Goal: Download file/media

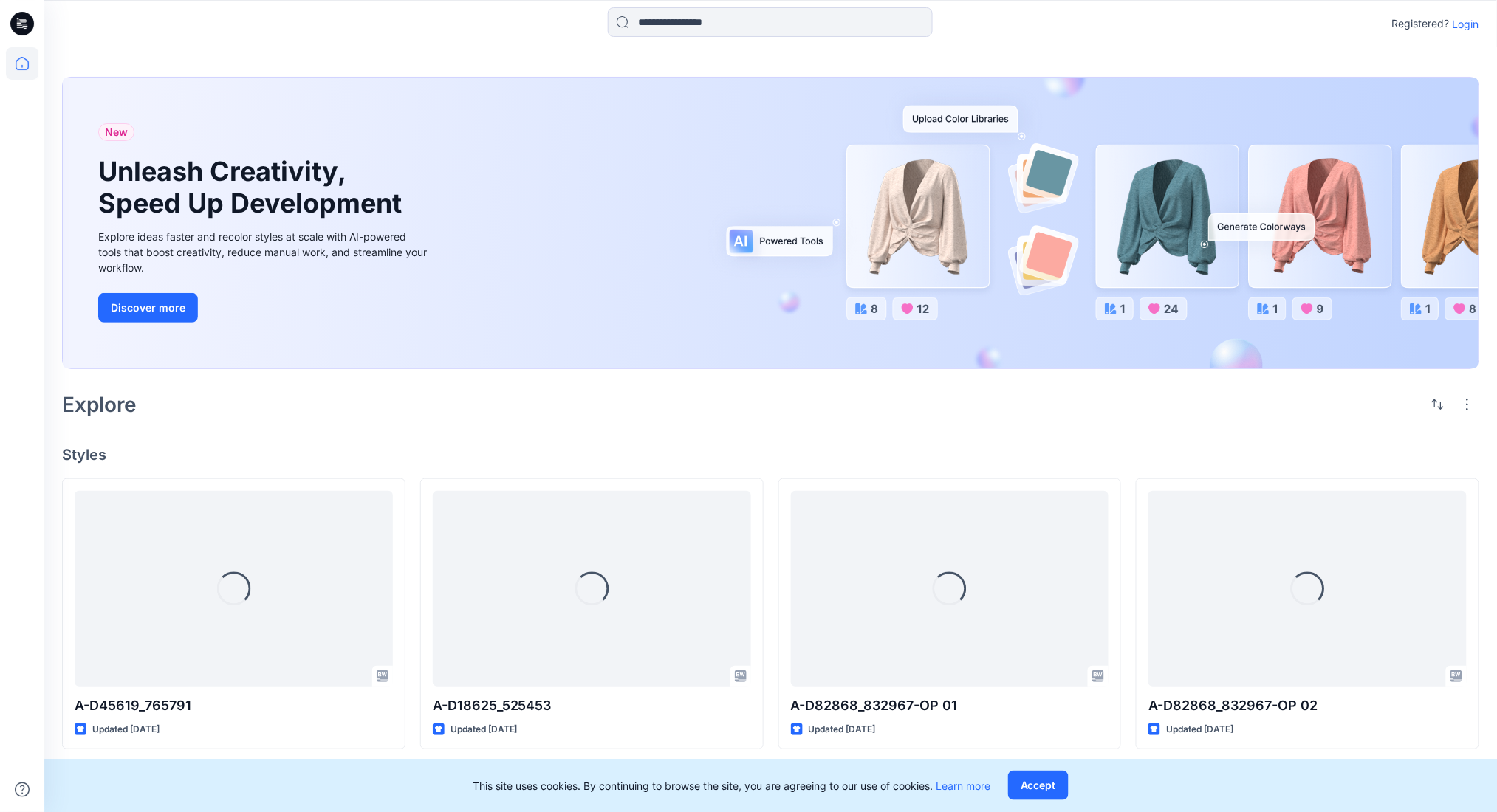
click at [1472, 16] on p "Login" at bounding box center [1466, 24] width 27 height 15
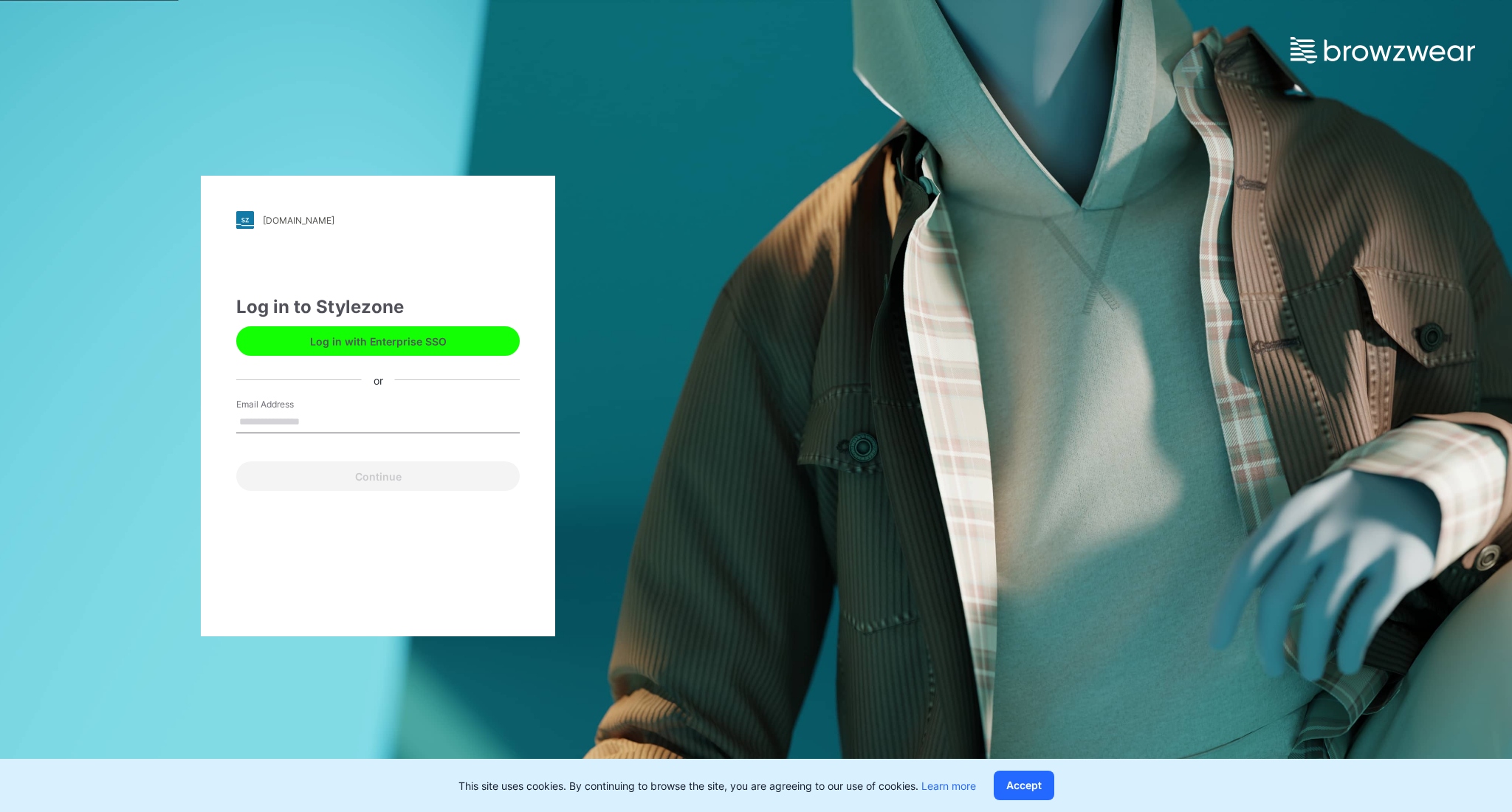
click at [446, 332] on button "Log in with Enterprise SSO" at bounding box center [378, 341] width 283 height 29
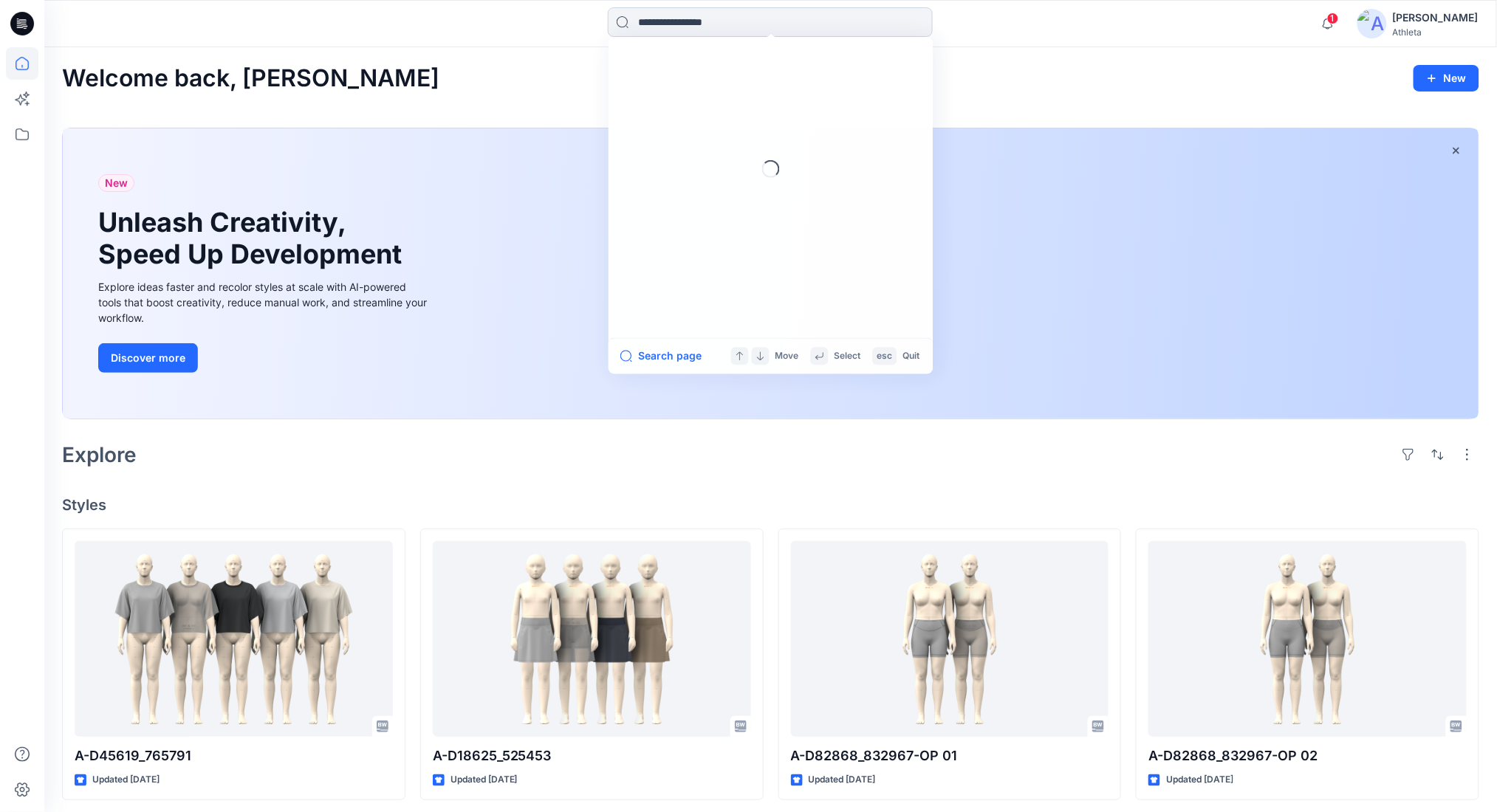
click at [664, 31] on input at bounding box center [770, 22] width 325 height 29
paste input "******"
type input "******"
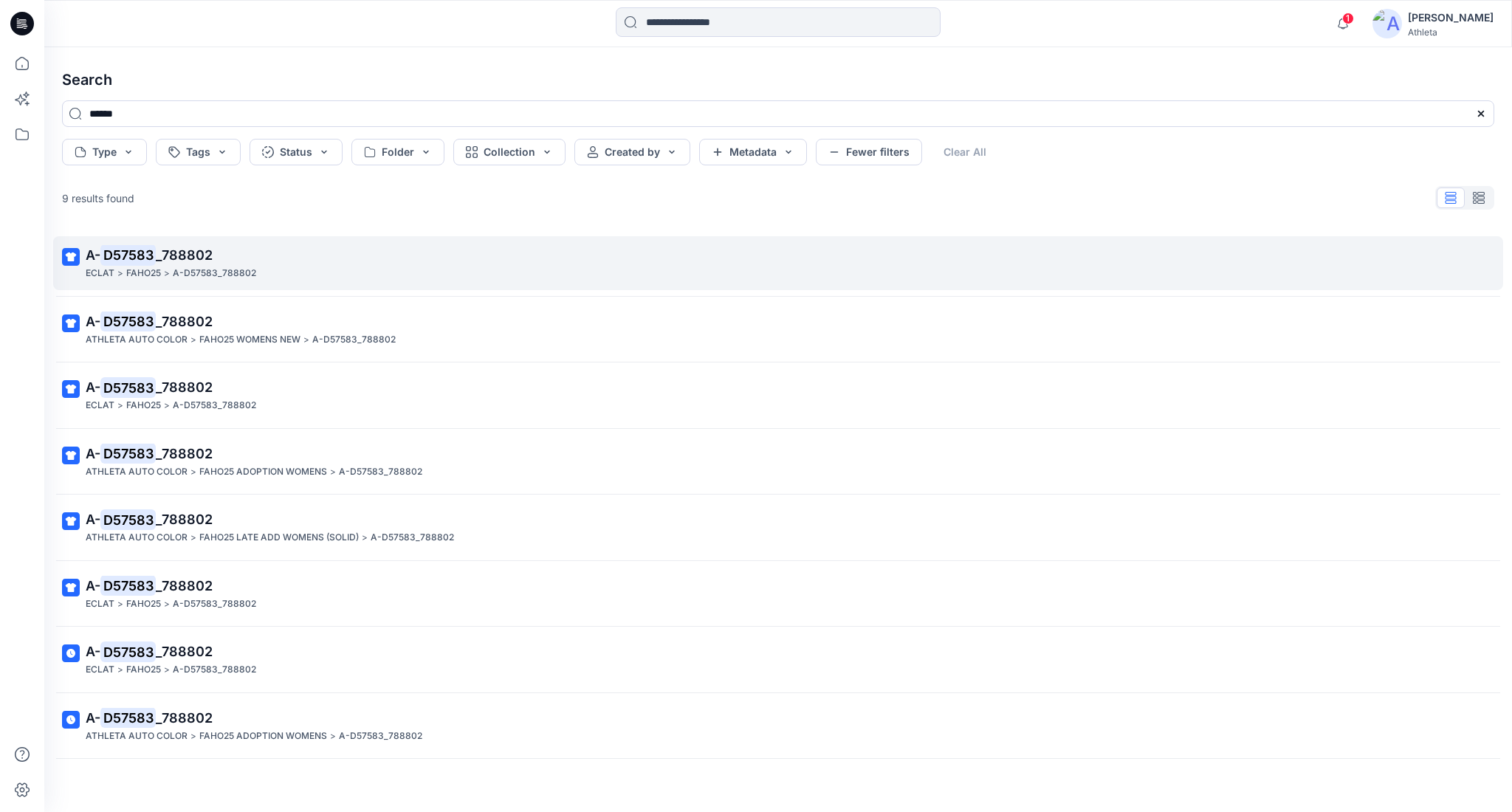
click at [199, 258] on span "_788802" at bounding box center [184, 255] width 57 height 15
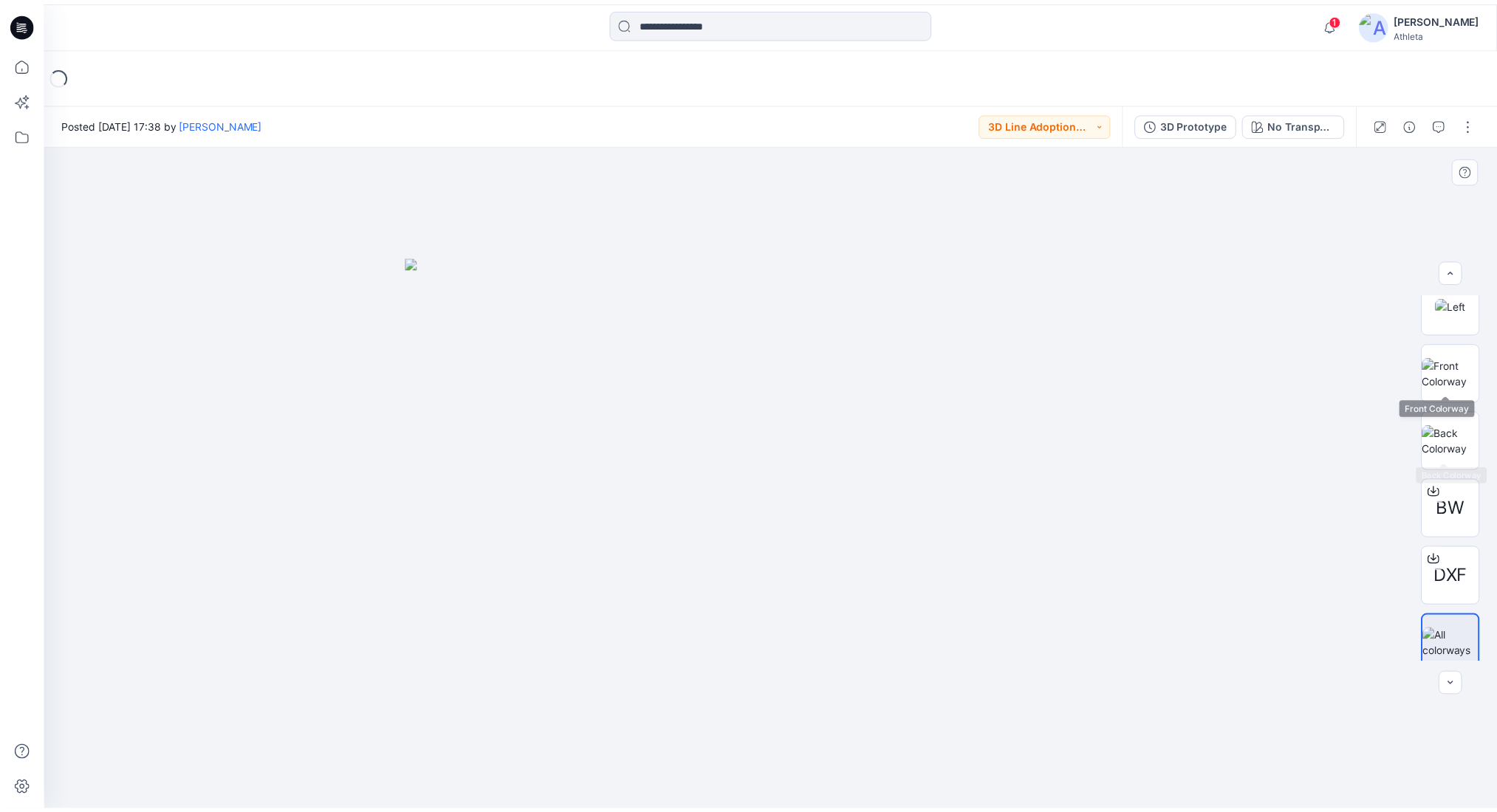
scroll to position [369, 0]
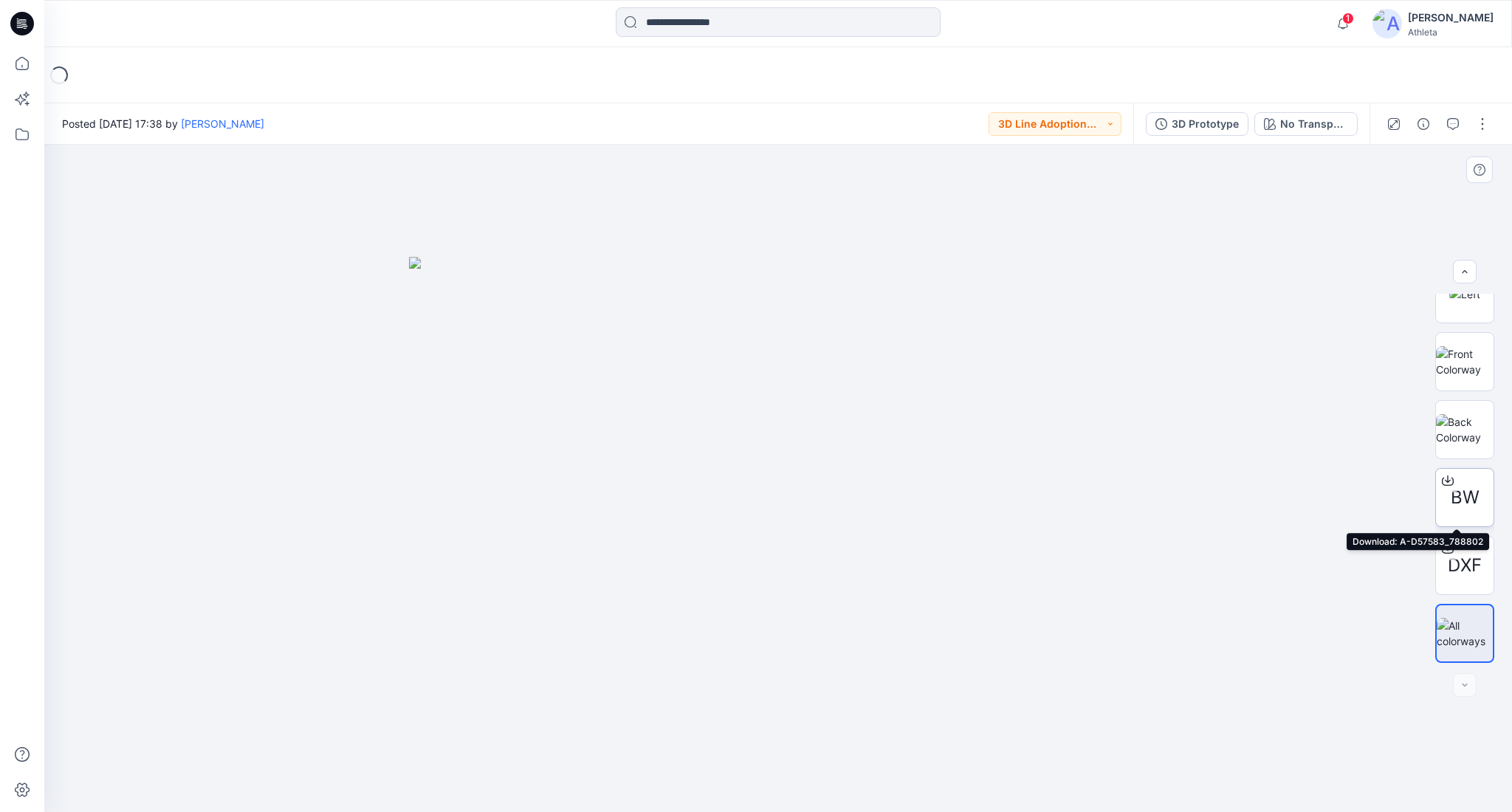
click at [1445, 482] on icon at bounding box center [1448, 480] width 6 height 8
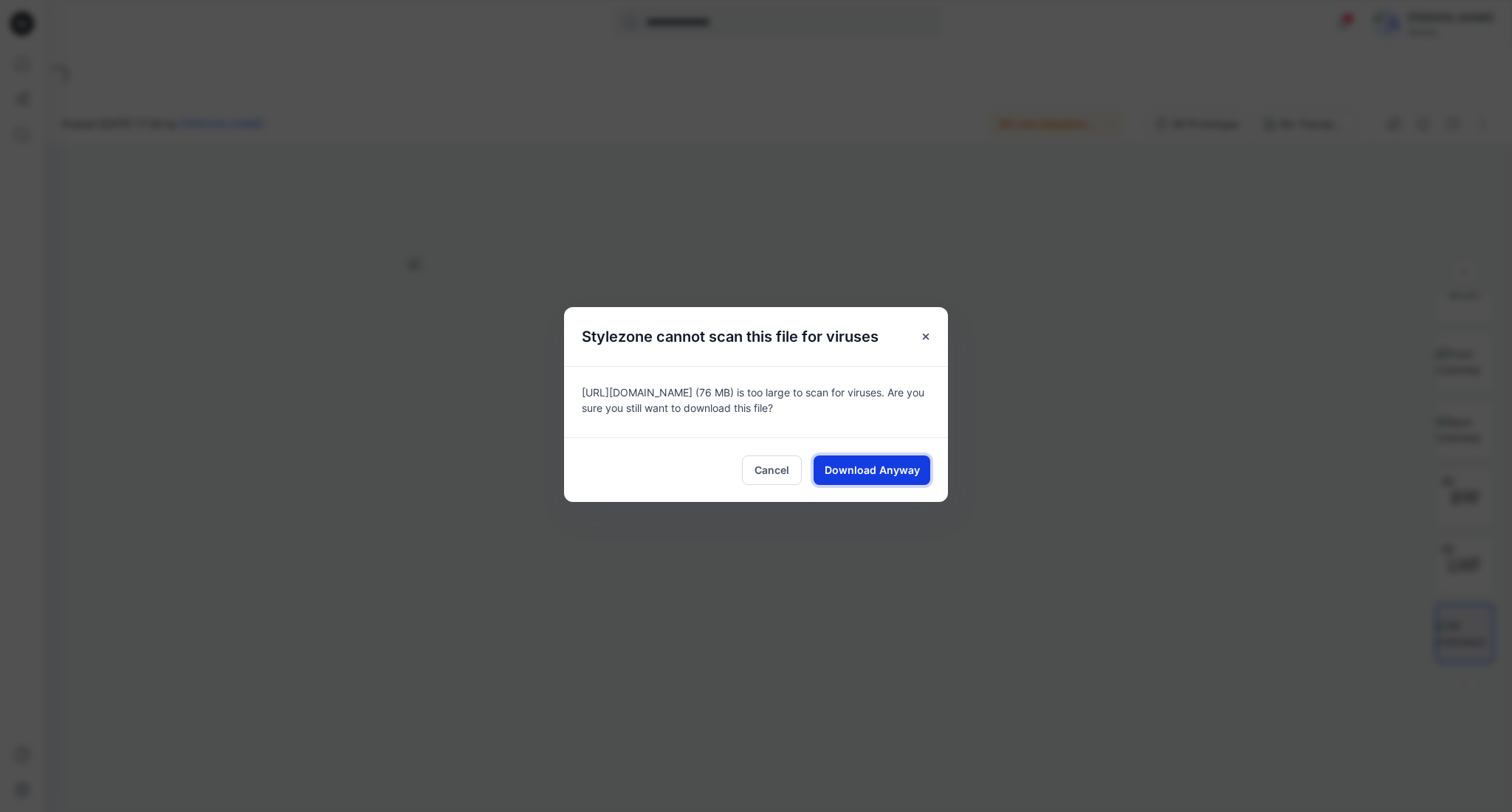
click at [898, 460] on button "Download Anyway" at bounding box center [872, 470] width 117 height 29
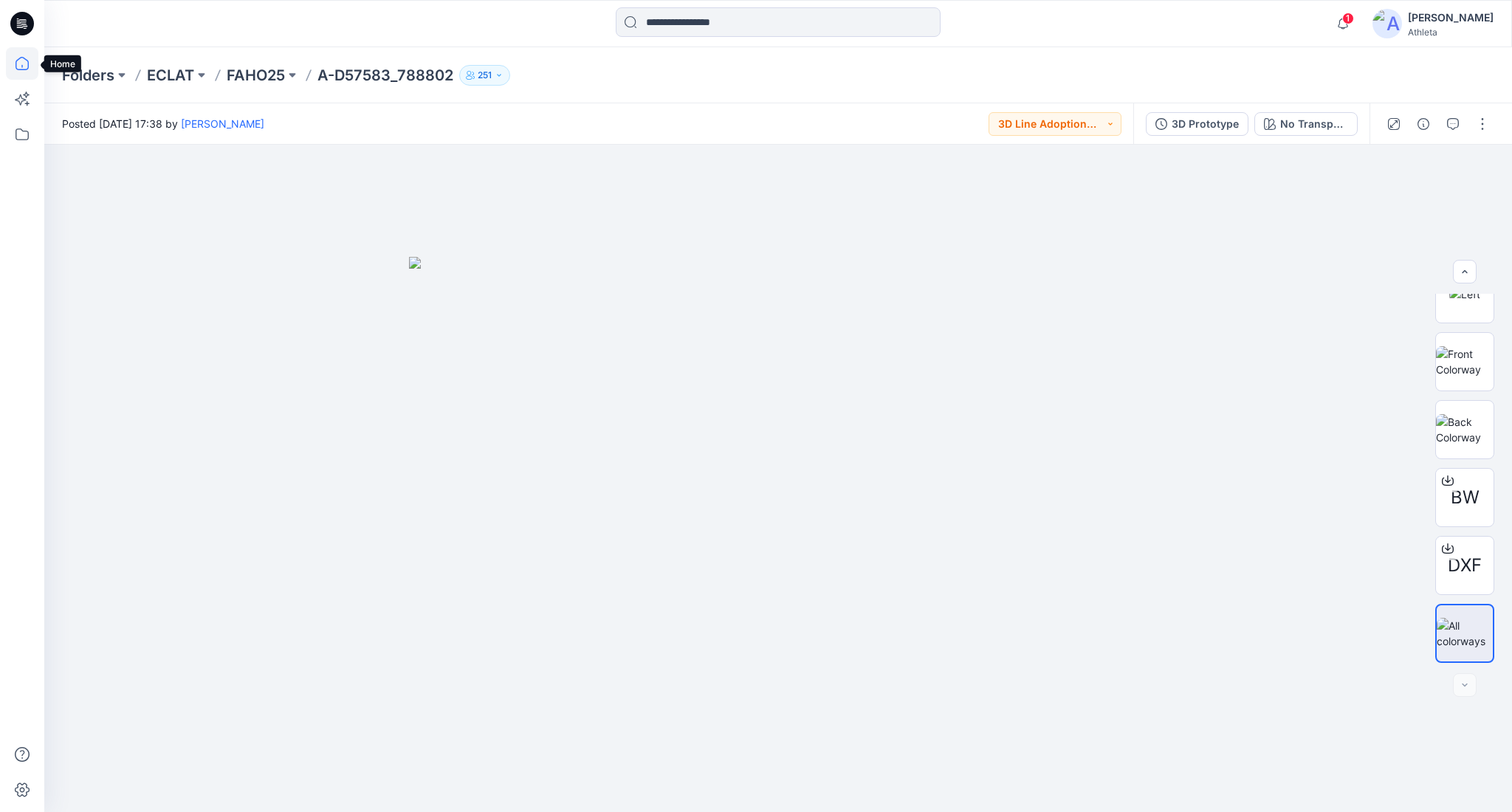
click at [31, 70] on icon at bounding box center [22, 63] width 32 height 32
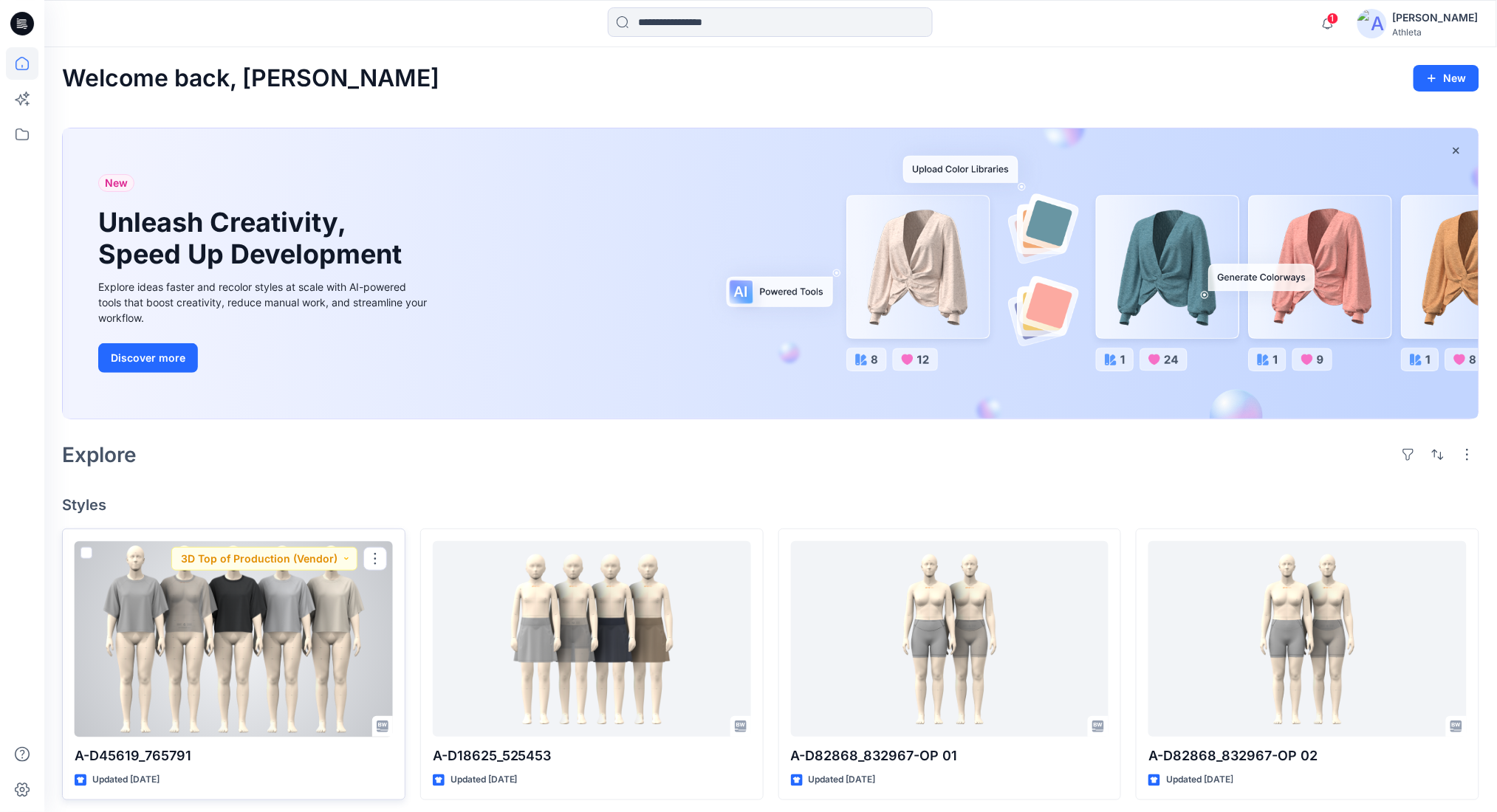
click at [320, 660] on div at bounding box center [233, 639] width 318 height 195
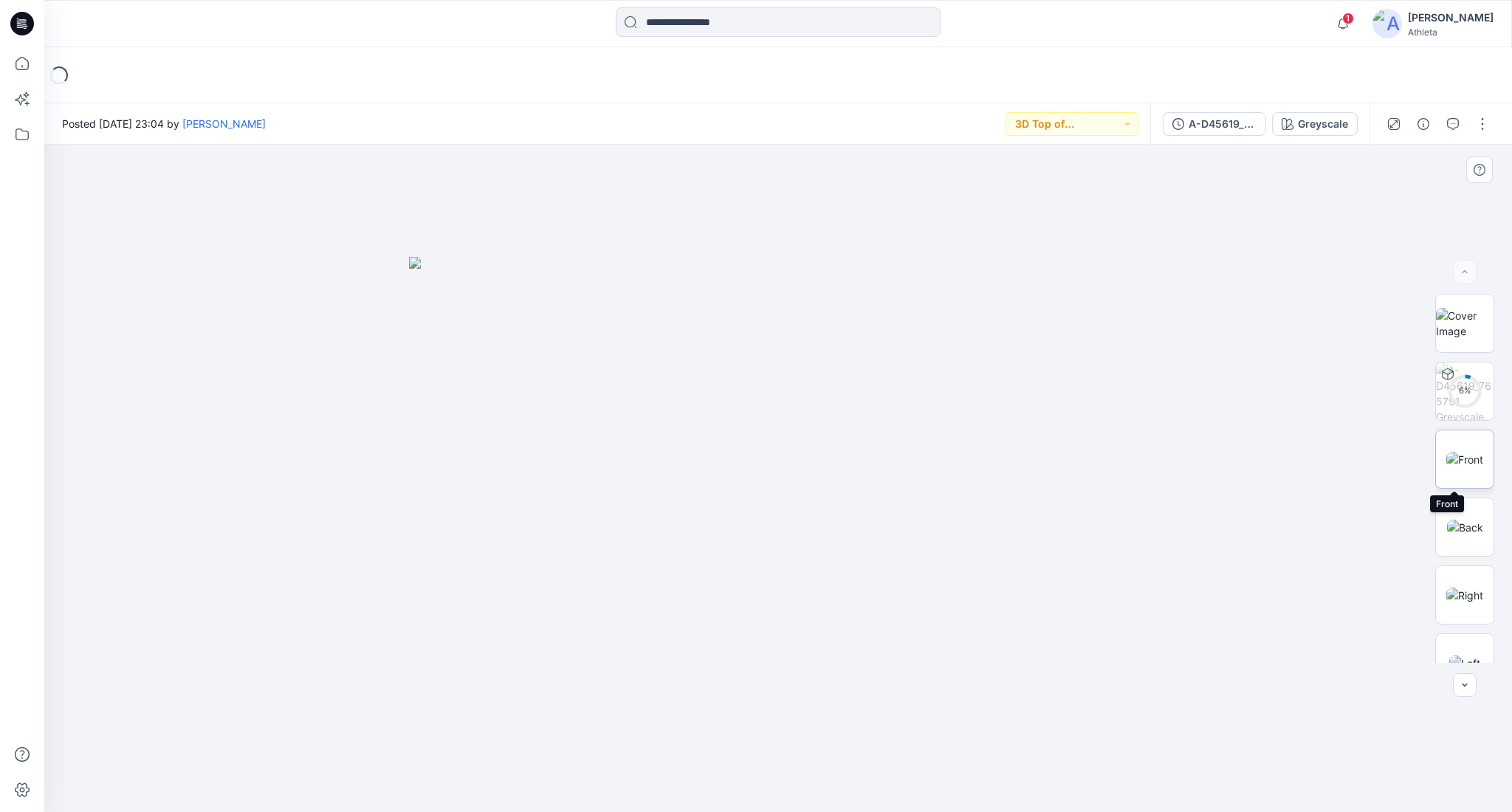
click at [1463, 463] on img at bounding box center [1465, 459] width 37 height 15
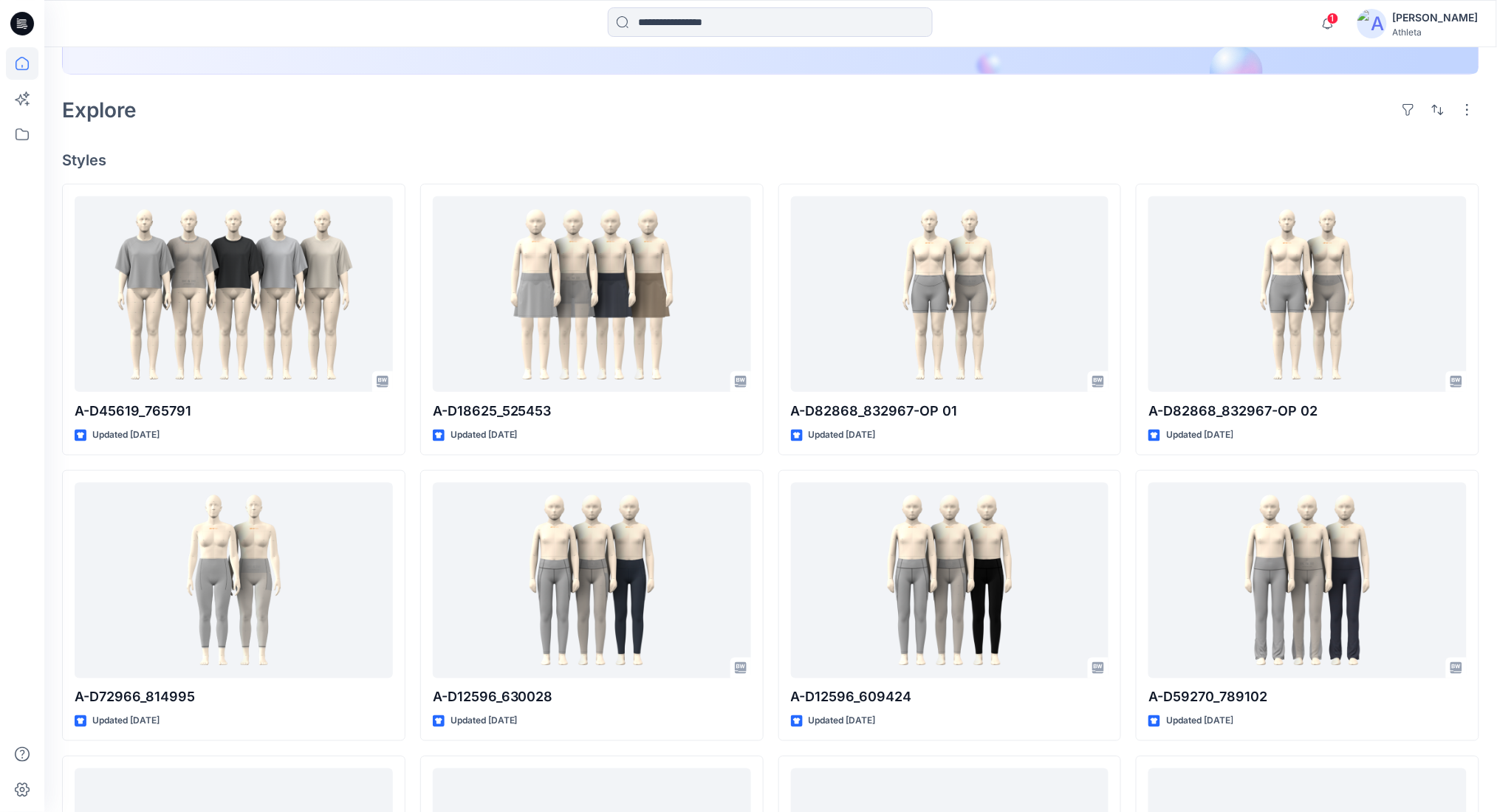
scroll to position [393, 0]
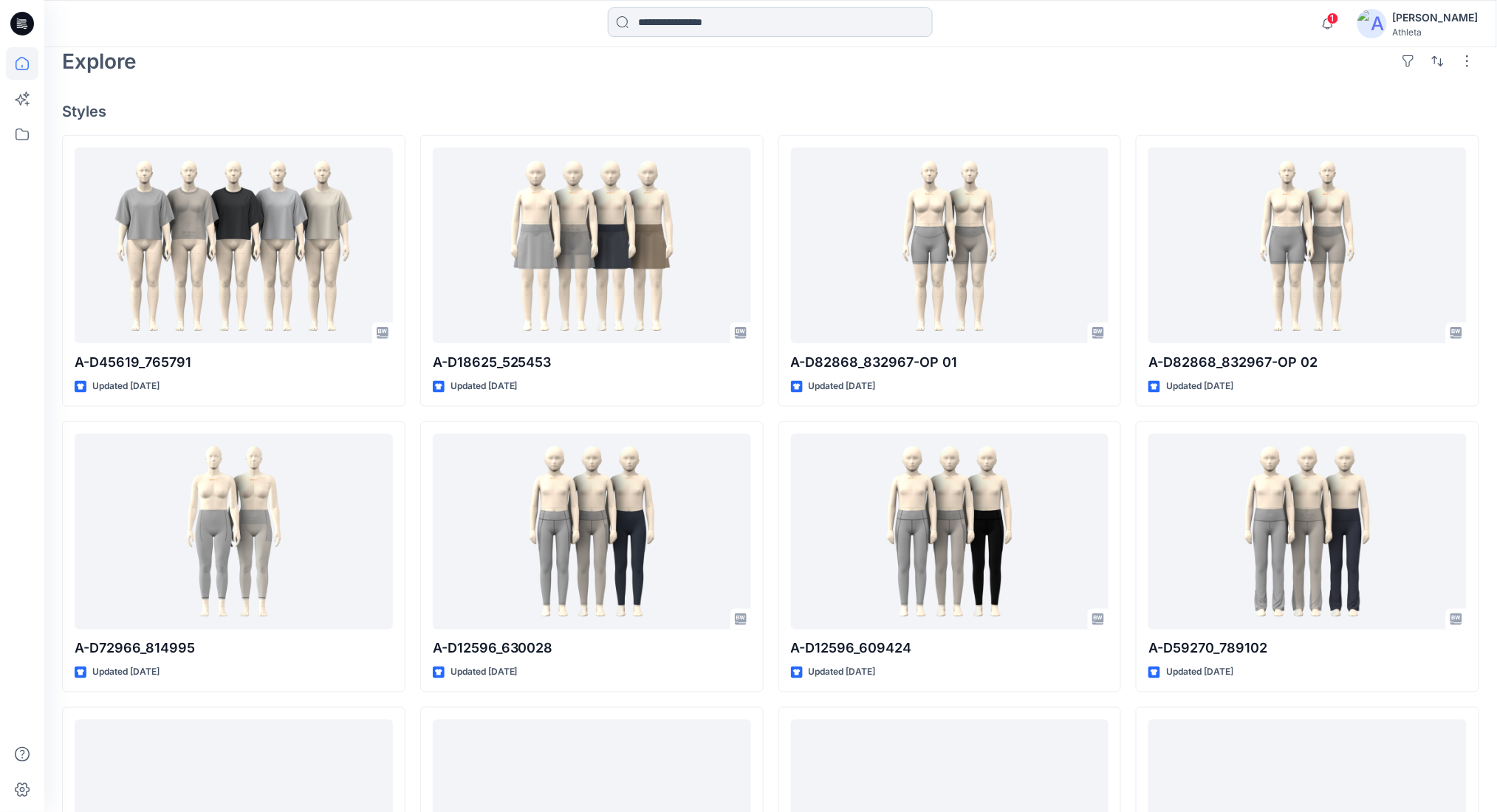
click at [858, 22] on input at bounding box center [770, 22] width 325 height 29
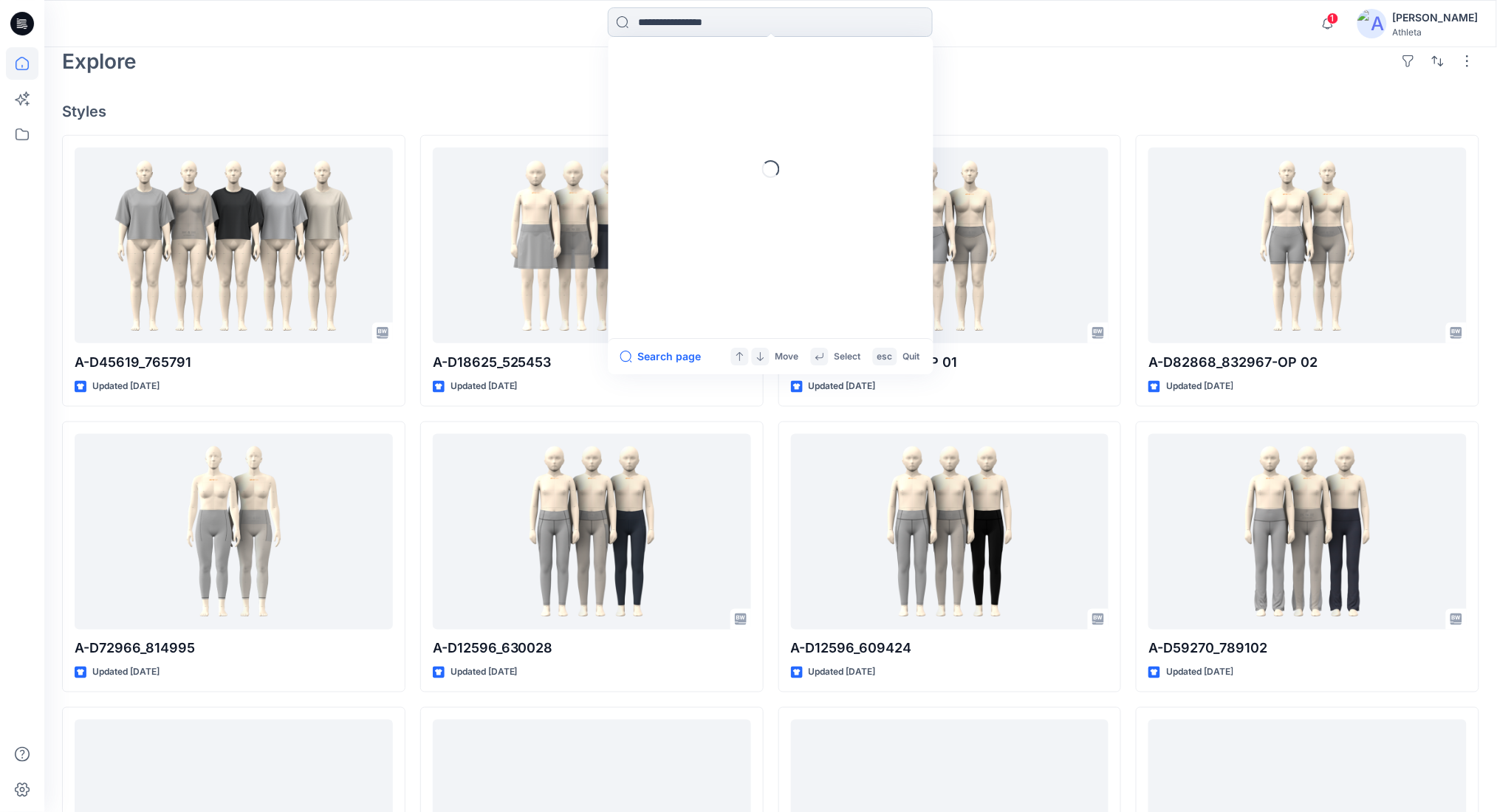
paste input "******"
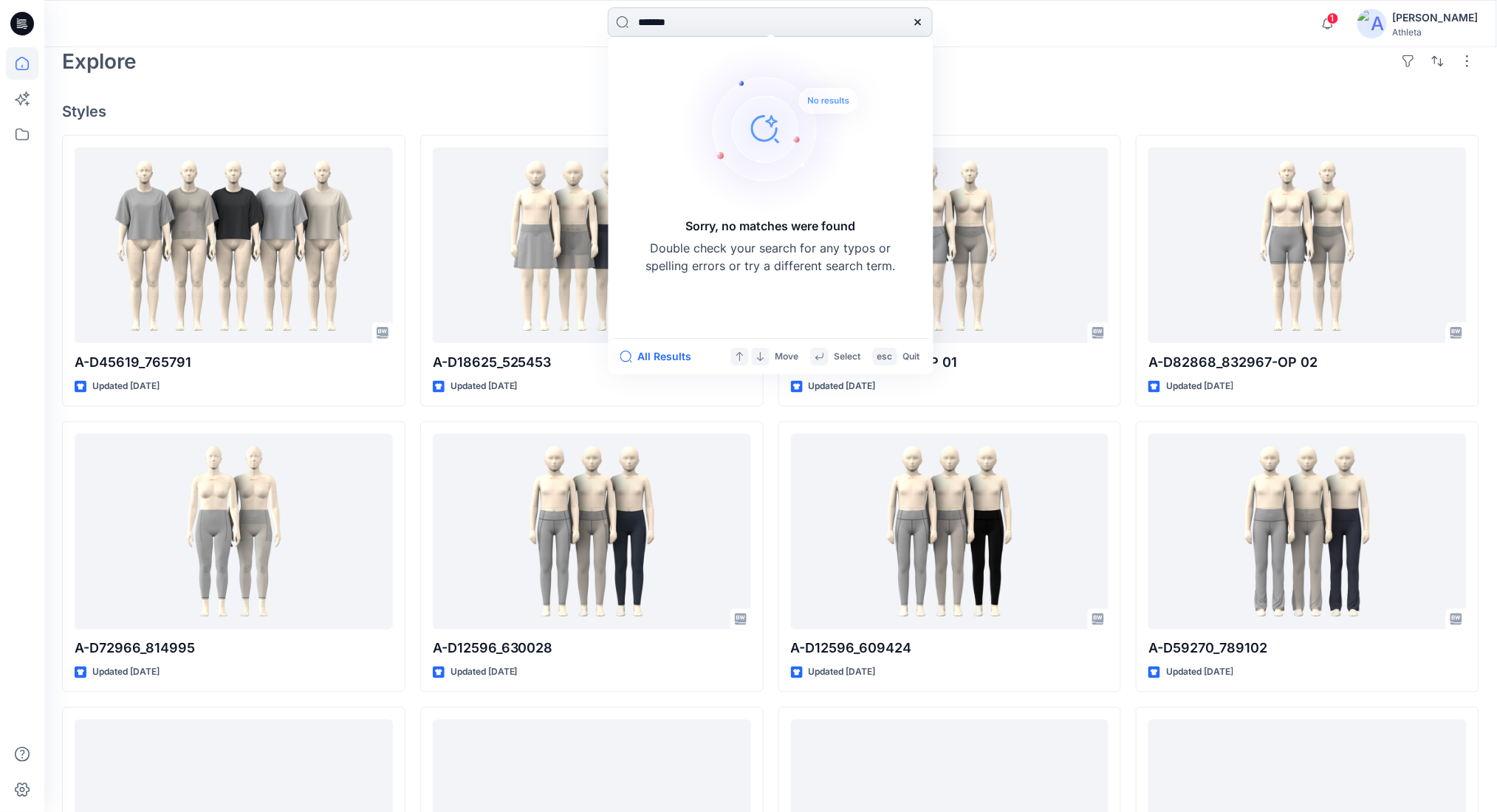
type input "******"
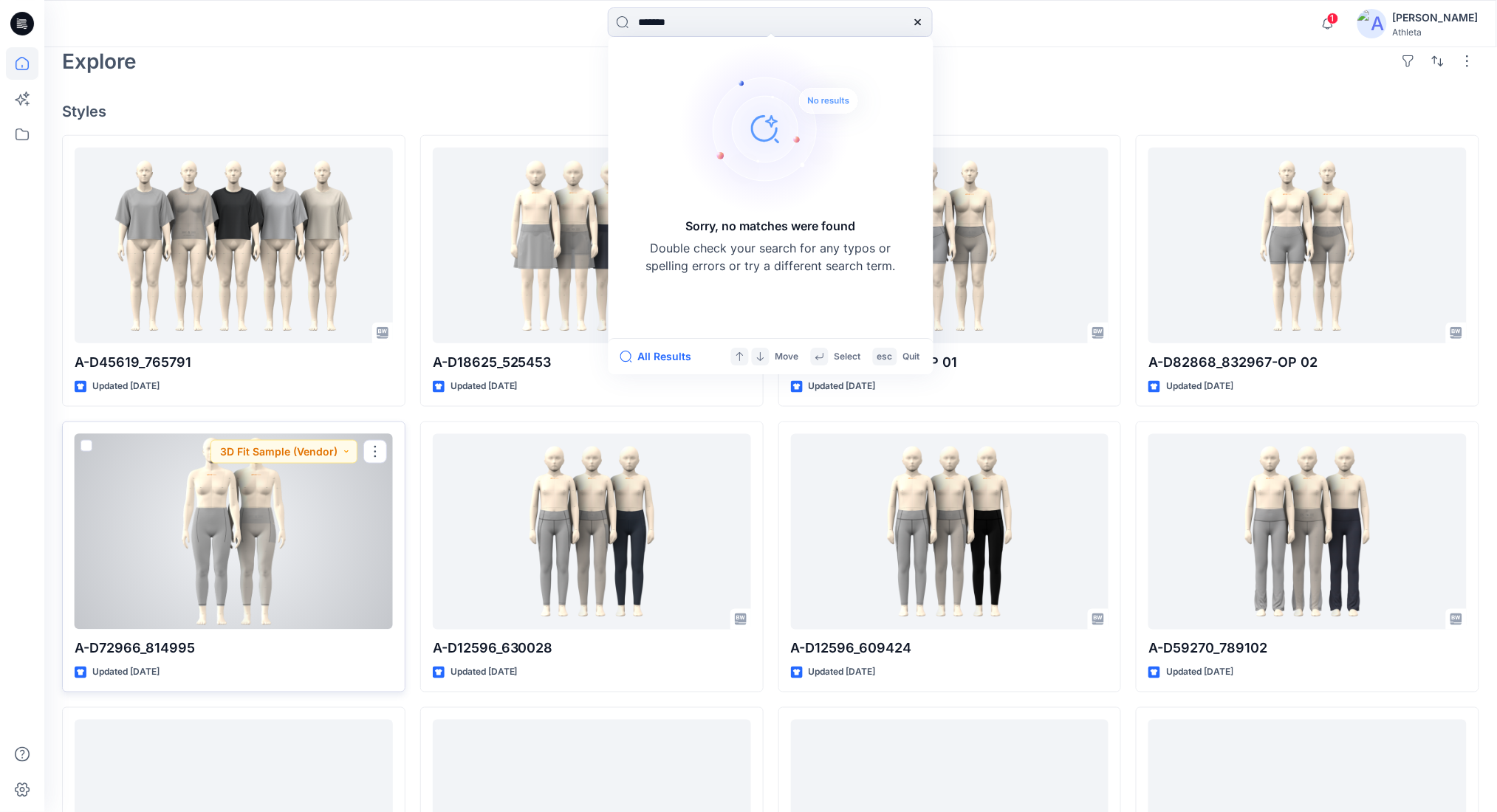
click at [278, 495] on div at bounding box center [233, 532] width 318 height 195
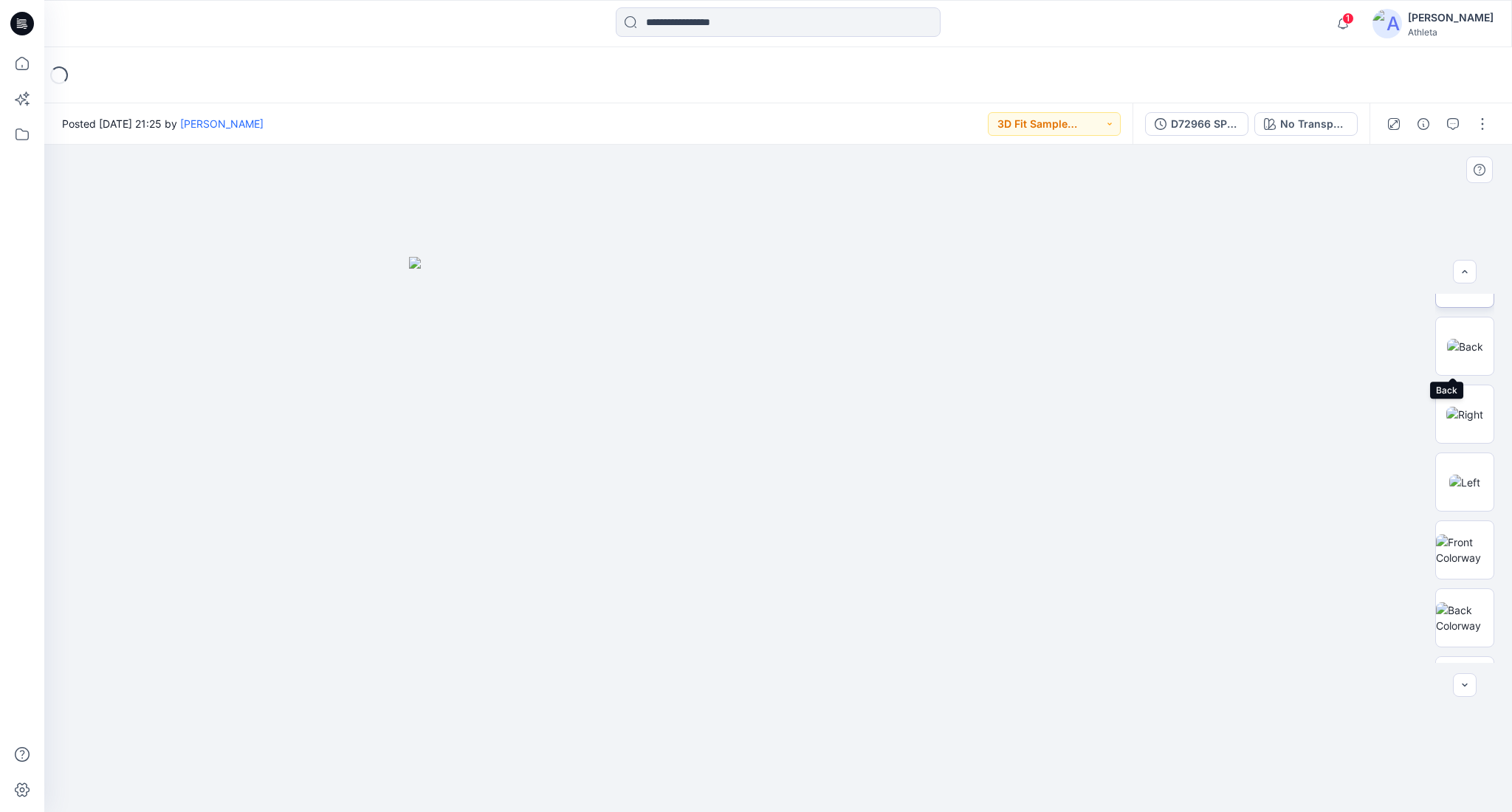
scroll to position [296, 0]
click at [1445, 549] on icon at bounding box center [1447, 554] width 12 height 12
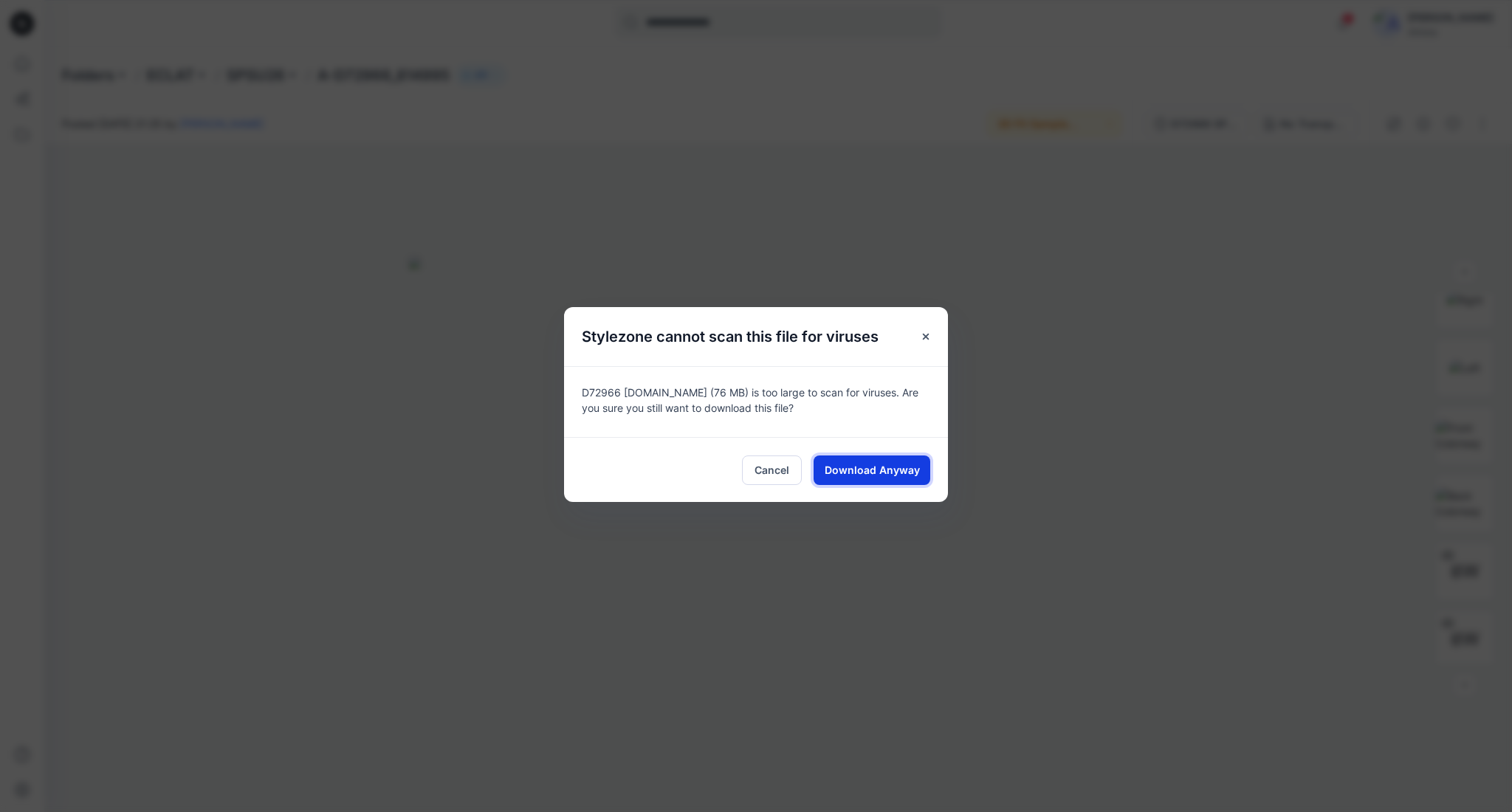
click at [907, 482] on button "Download Anyway" at bounding box center [872, 470] width 117 height 29
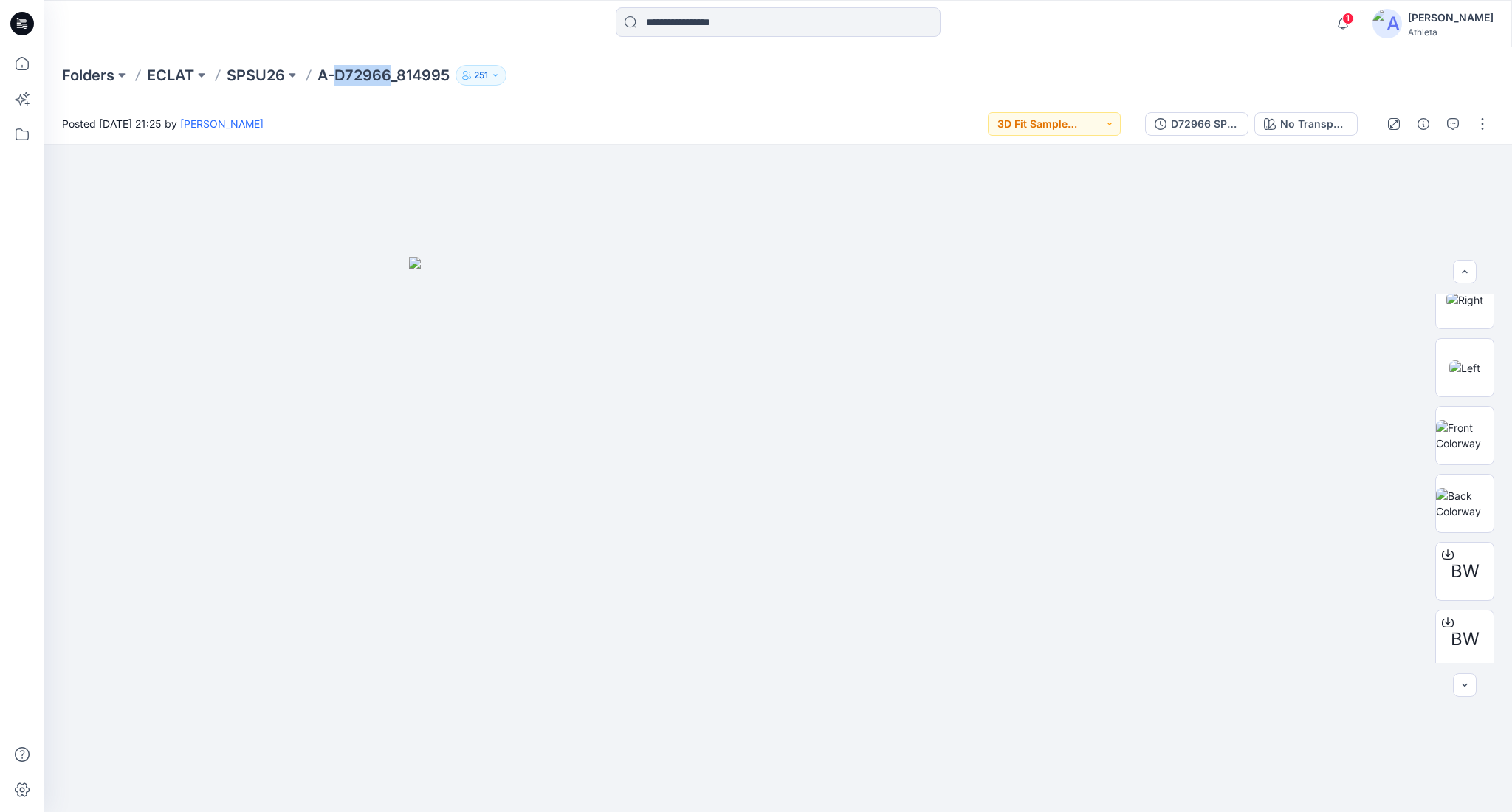
drag, startPoint x: 390, startPoint y: 72, endPoint x: 340, endPoint y: 76, distance: 50.2
click at [340, 76] on p "A-D72966_814995" at bounding box center [383, 75] width 132 height 21
copy p "D72966"
click at [1450, 553] on div at bounding box center [1447, 548] width 24 height 24
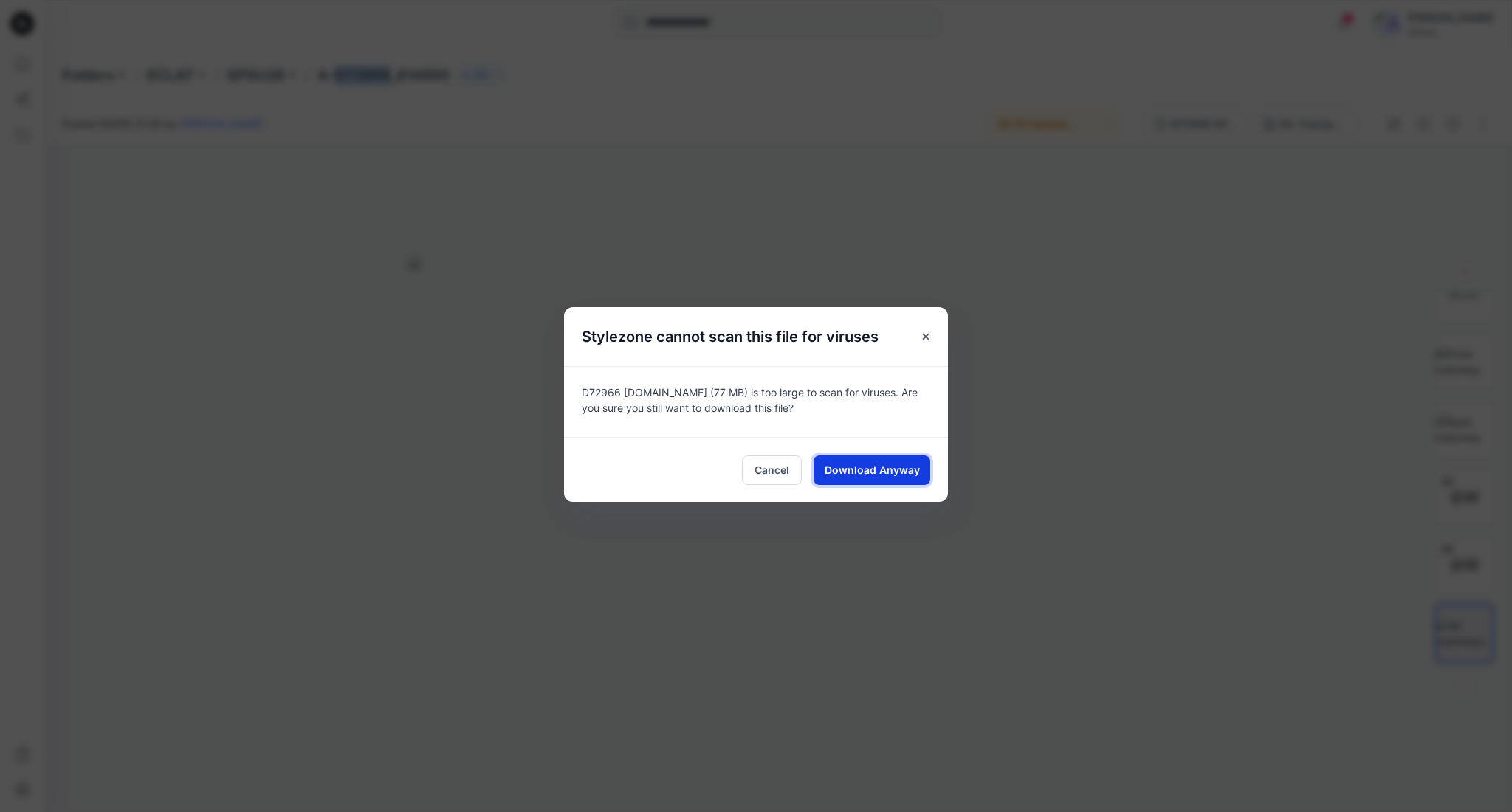
click at [918, 473] on span "Download Anyway" at bounding box center [872, 469] width 95 height 15
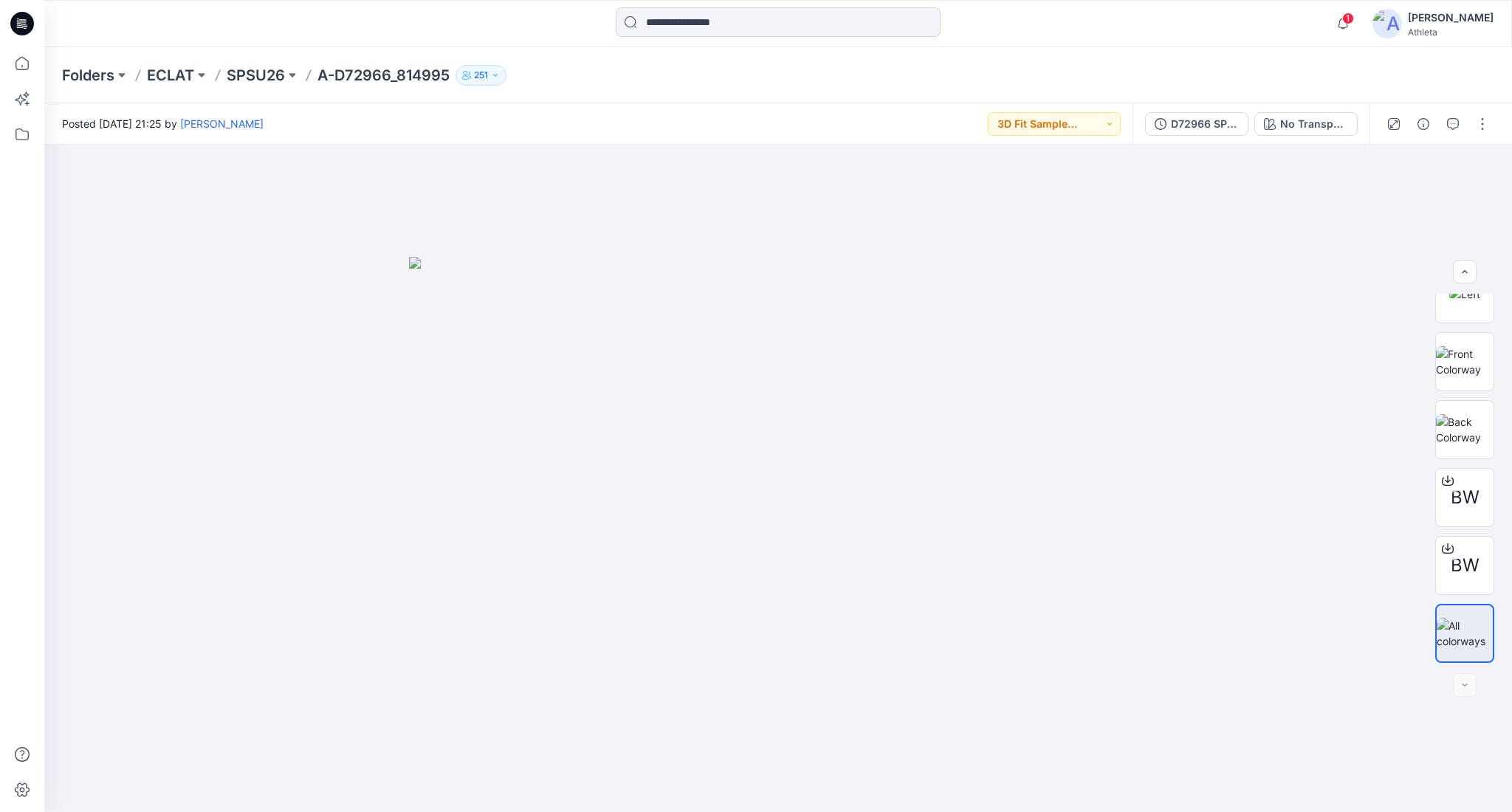
click at [798, 18] on input at bounding box center [778, 22] width 325 height 29
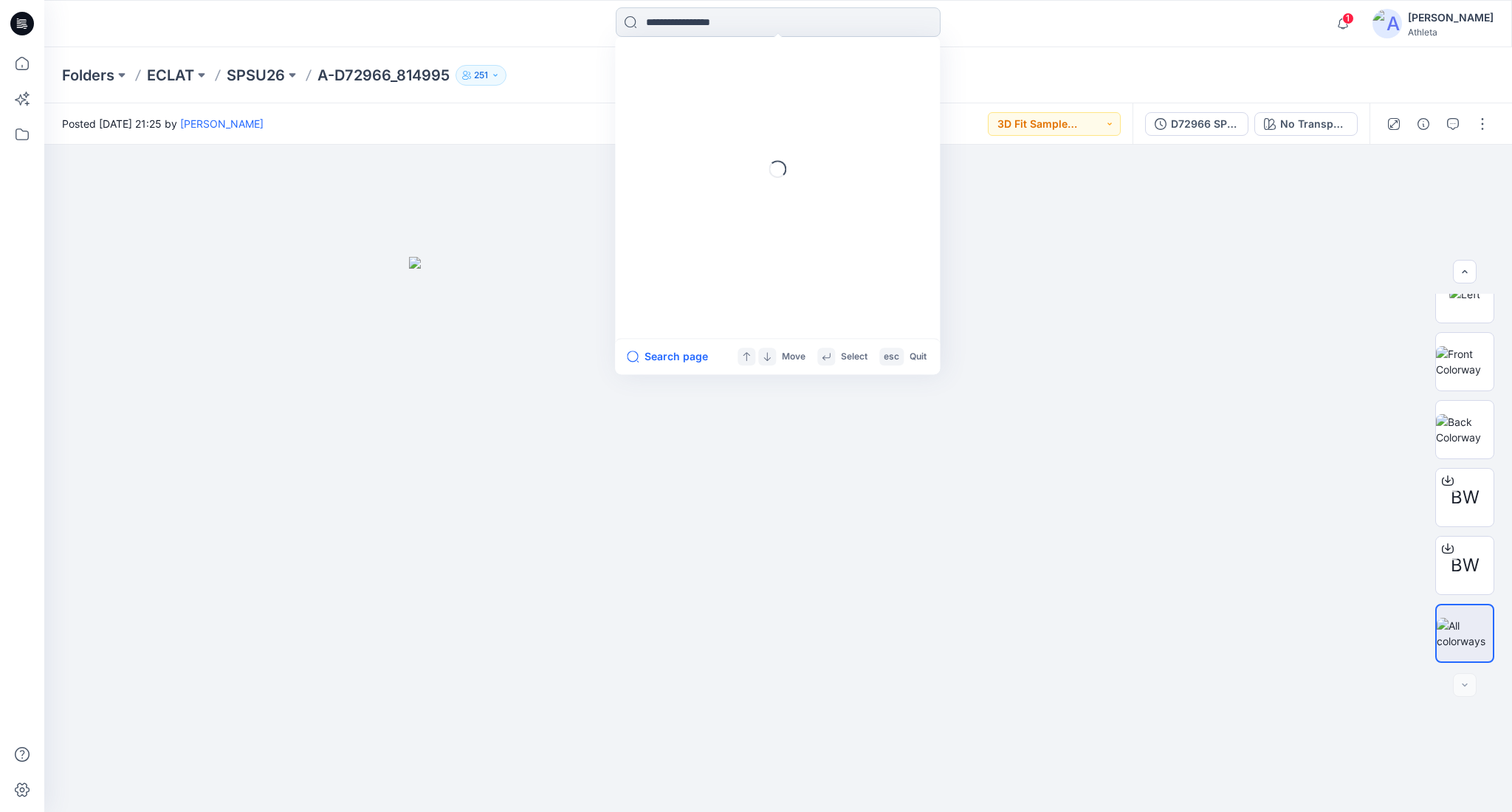
paste input "******"
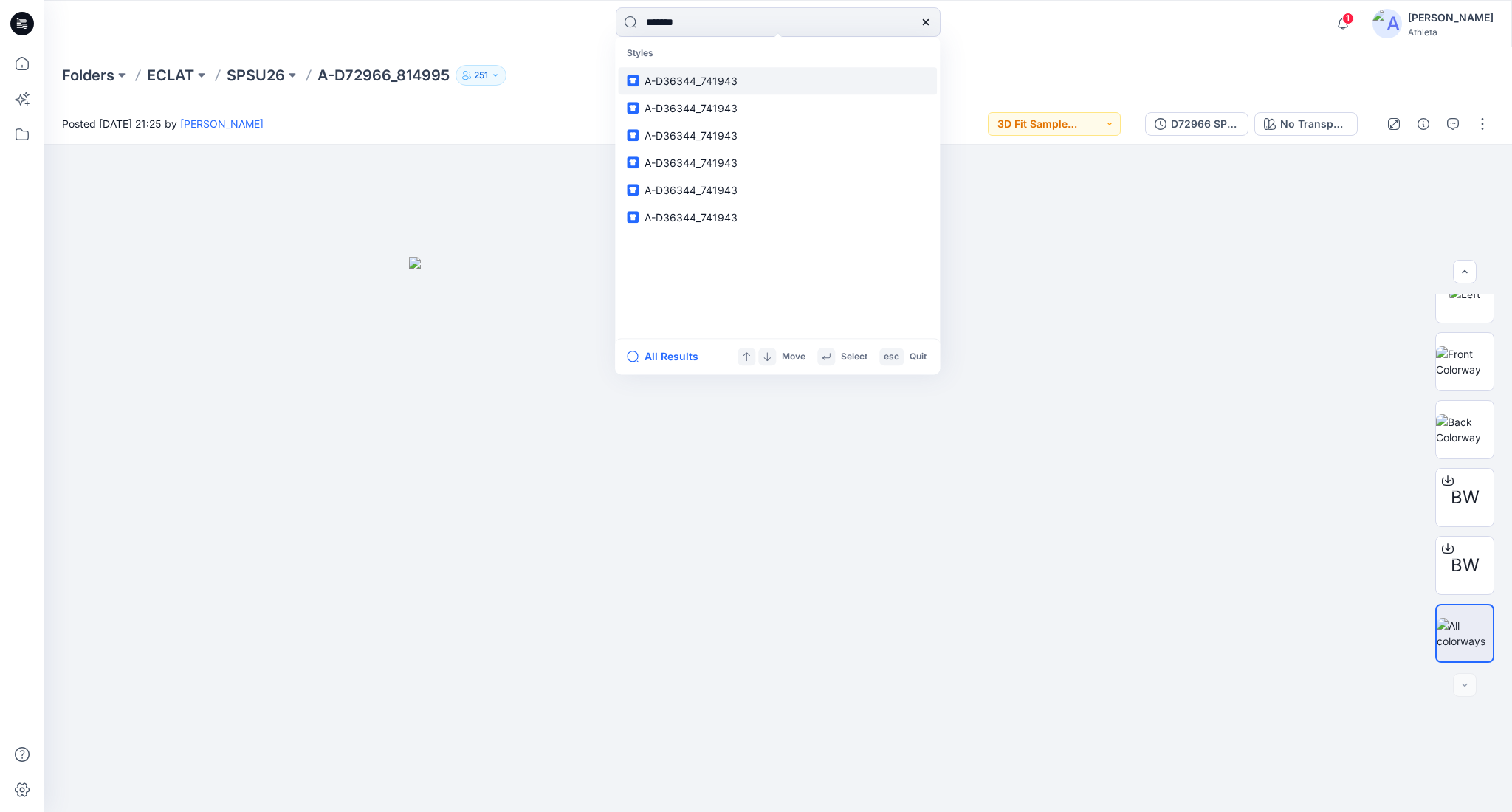
type input "******"
click at [760, 81] on link "A-D36344_741943" at bounding box center [778, 80] width 319 height 27
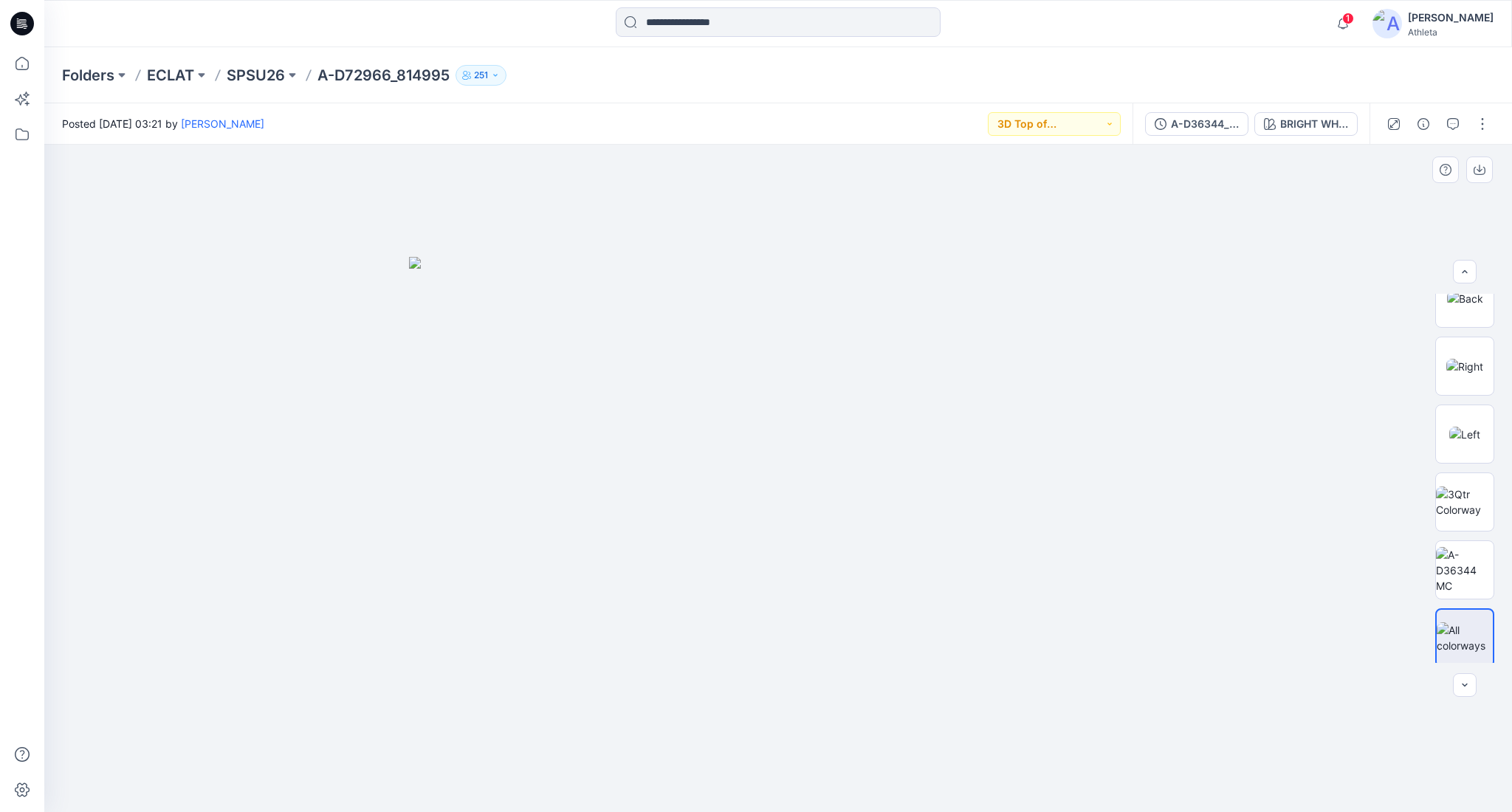
scroll to position [232, 0]
click at [1197, 135] on div "A-D36344_741943 BRIGHT WHITE" at bounding box center [1251, 124] width 237 height 42
click at [1199, 123] on div "A-D36344_741943" at bounding box center [1205, 124] width 68 height 16
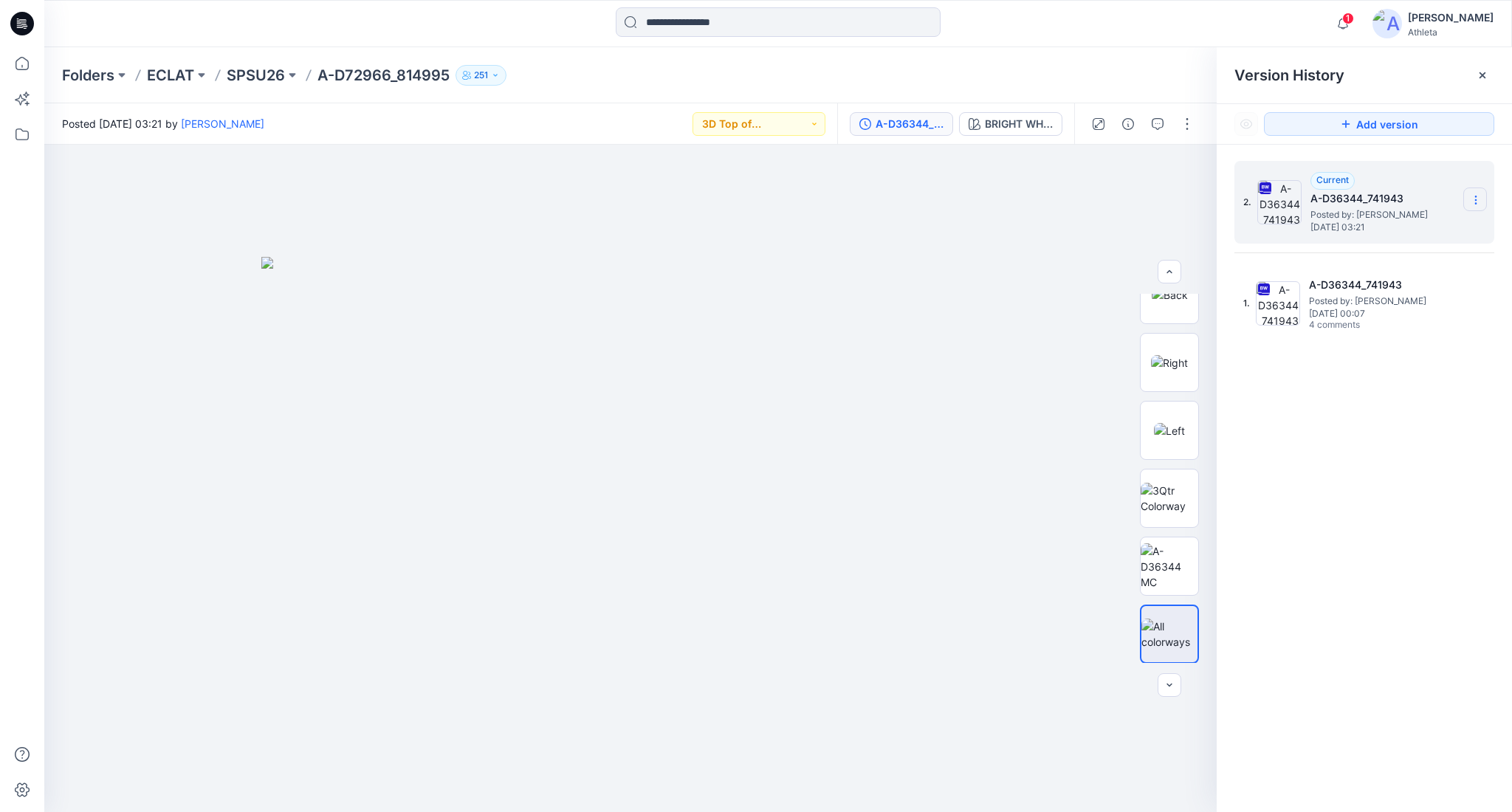
click at [1484, 200] on section at bounding box center [1475, 199] width 24 height 24
click at [1442, 230] on span "Download Source BW File" at bounding box center [1401, 229] width 123 height 18
click at [694, 18] on input at bounding box center [778, 22] width 325 height 29
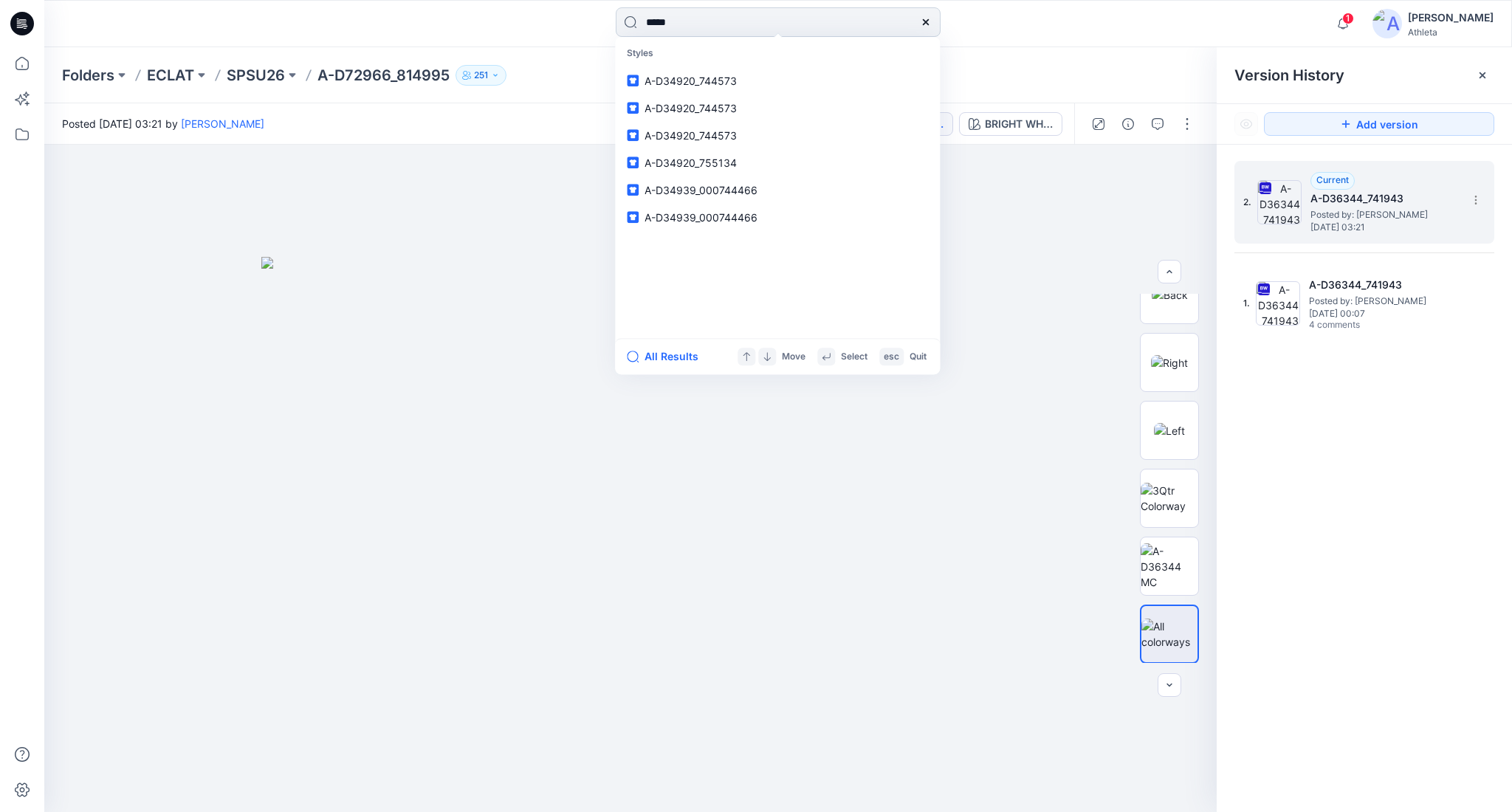
type input "******"
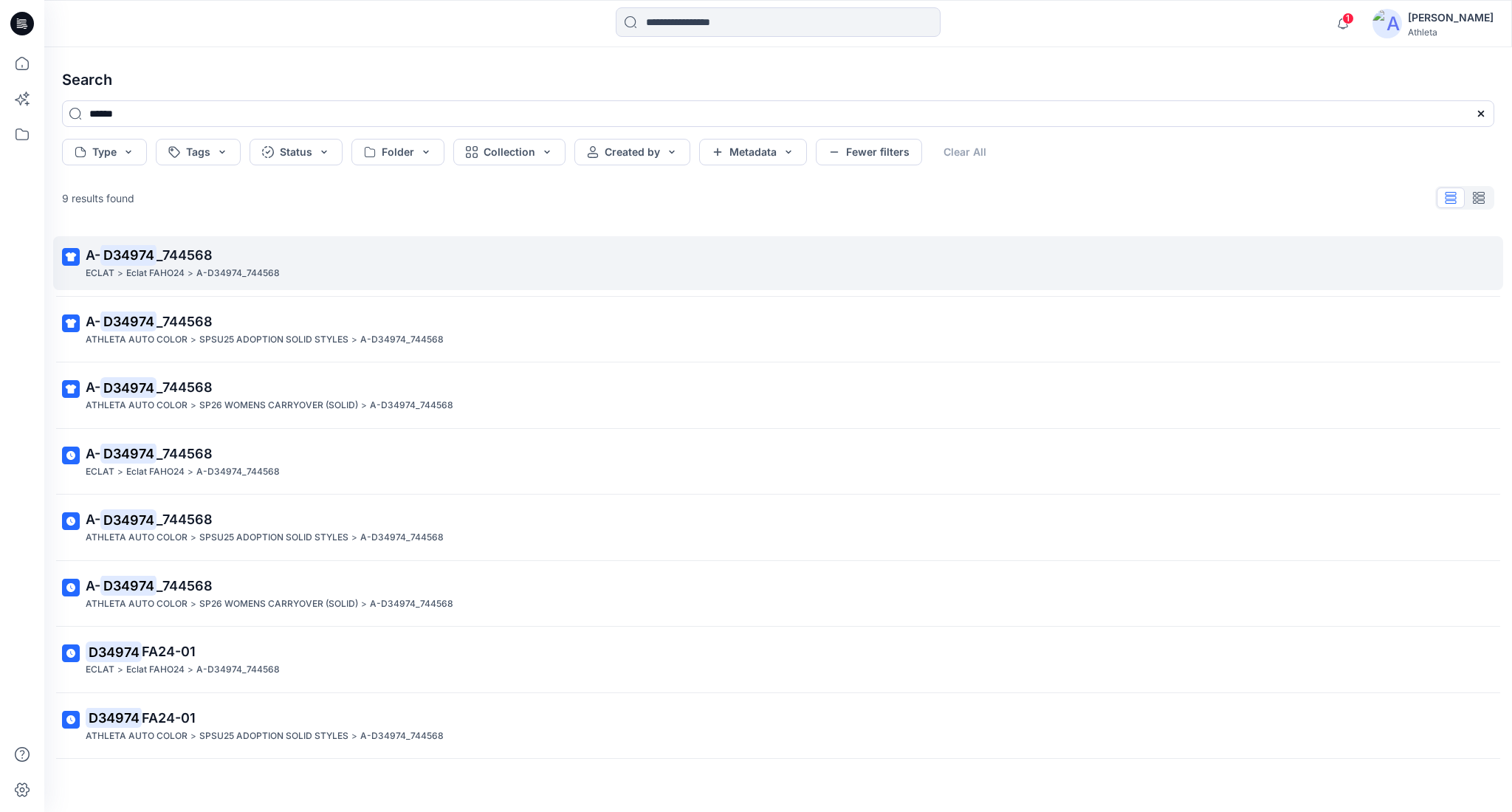
click at [119, 274] on p ">" at bounding box center [120, 273] width 6 height 15
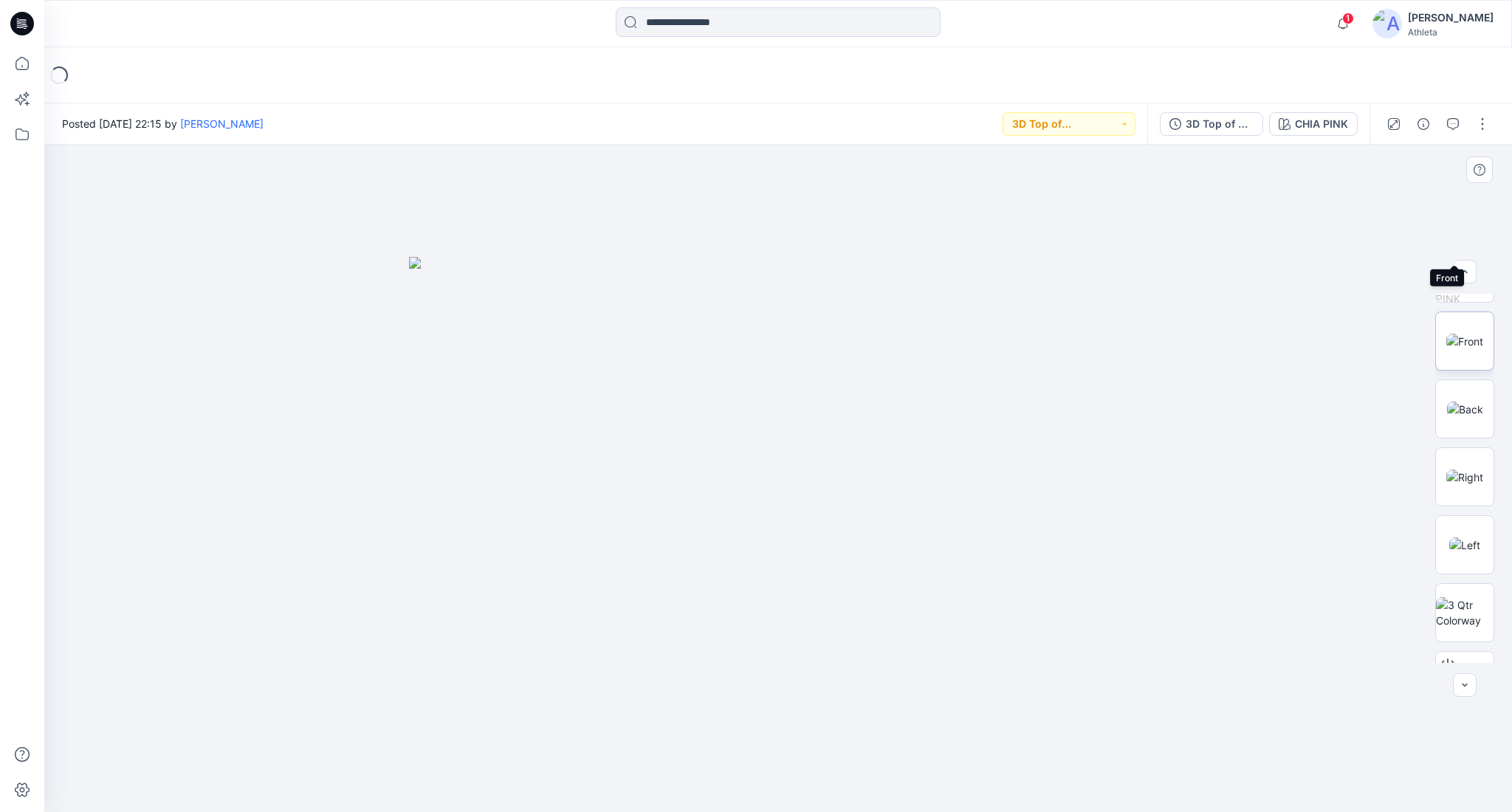
scroll to position [232, 0]
click at [1445, 545] on icon at bounding box center [1447, 549] width 12 height 12
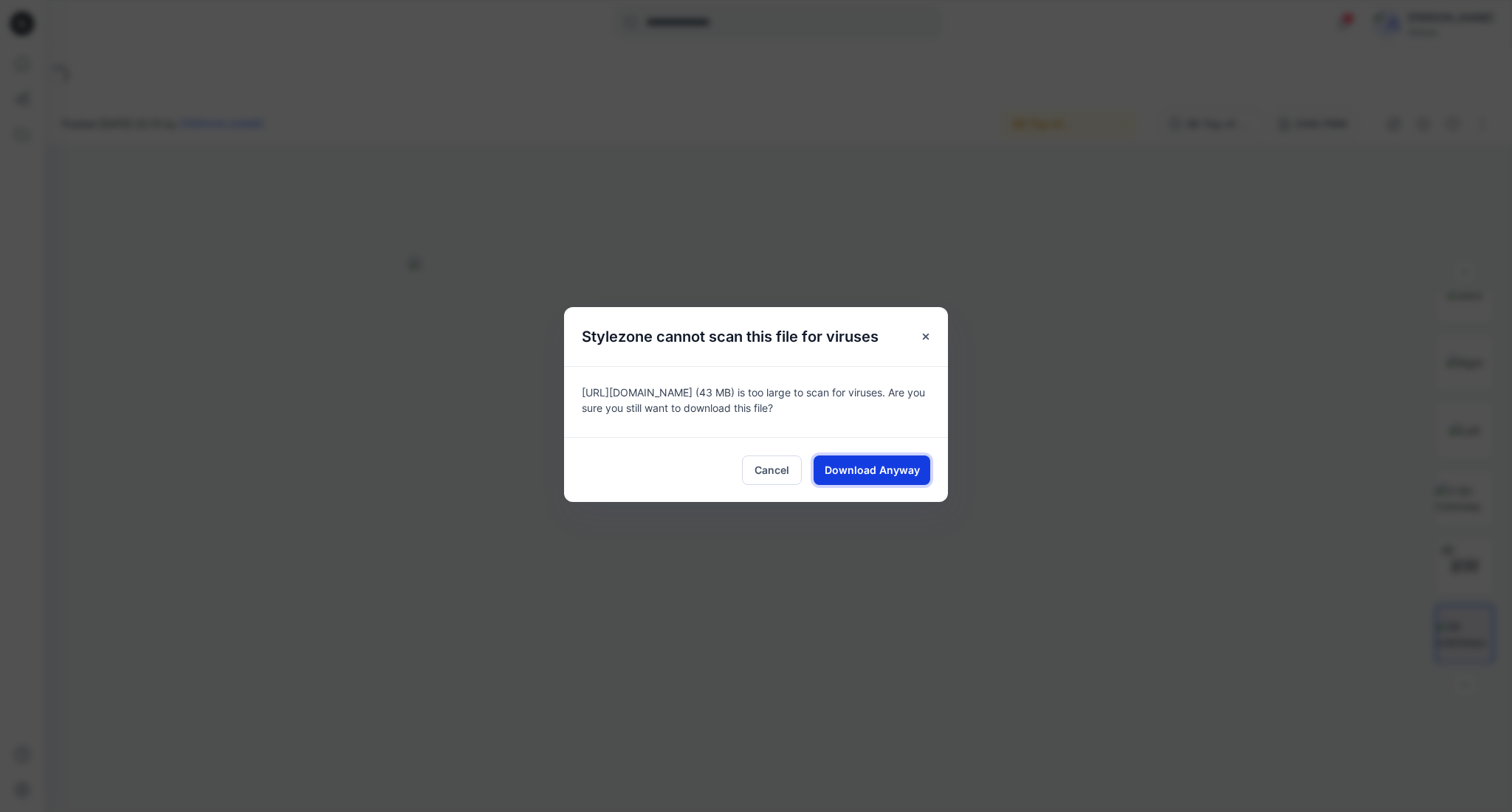
click at [889, 479] on button "Download Anyway" at bounding box center [872, 470] width 117 height 29
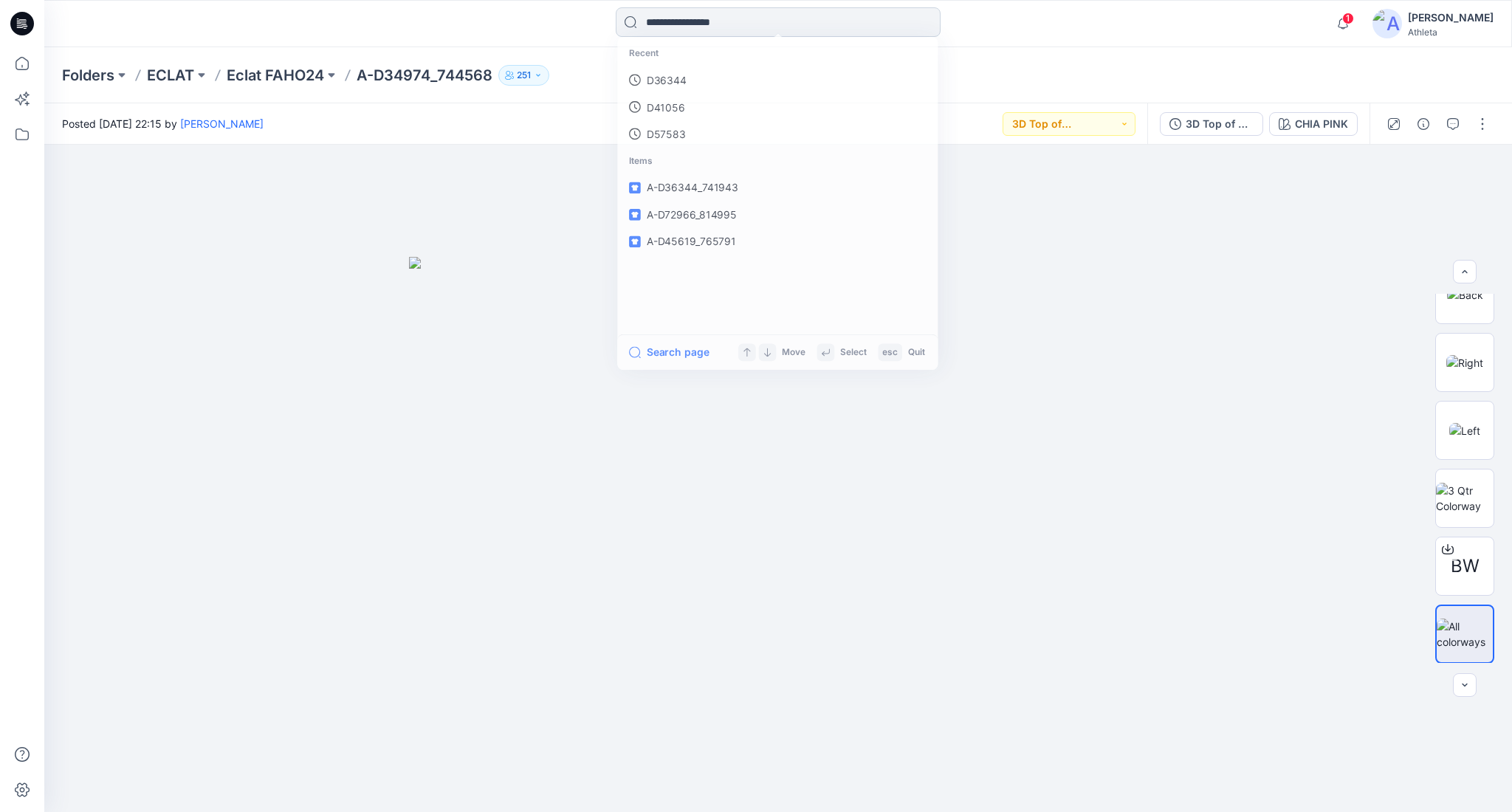
click at [856, 30] on input at bounding box center [778, 22] width 325 height 29
paste input "******"
type input "******"
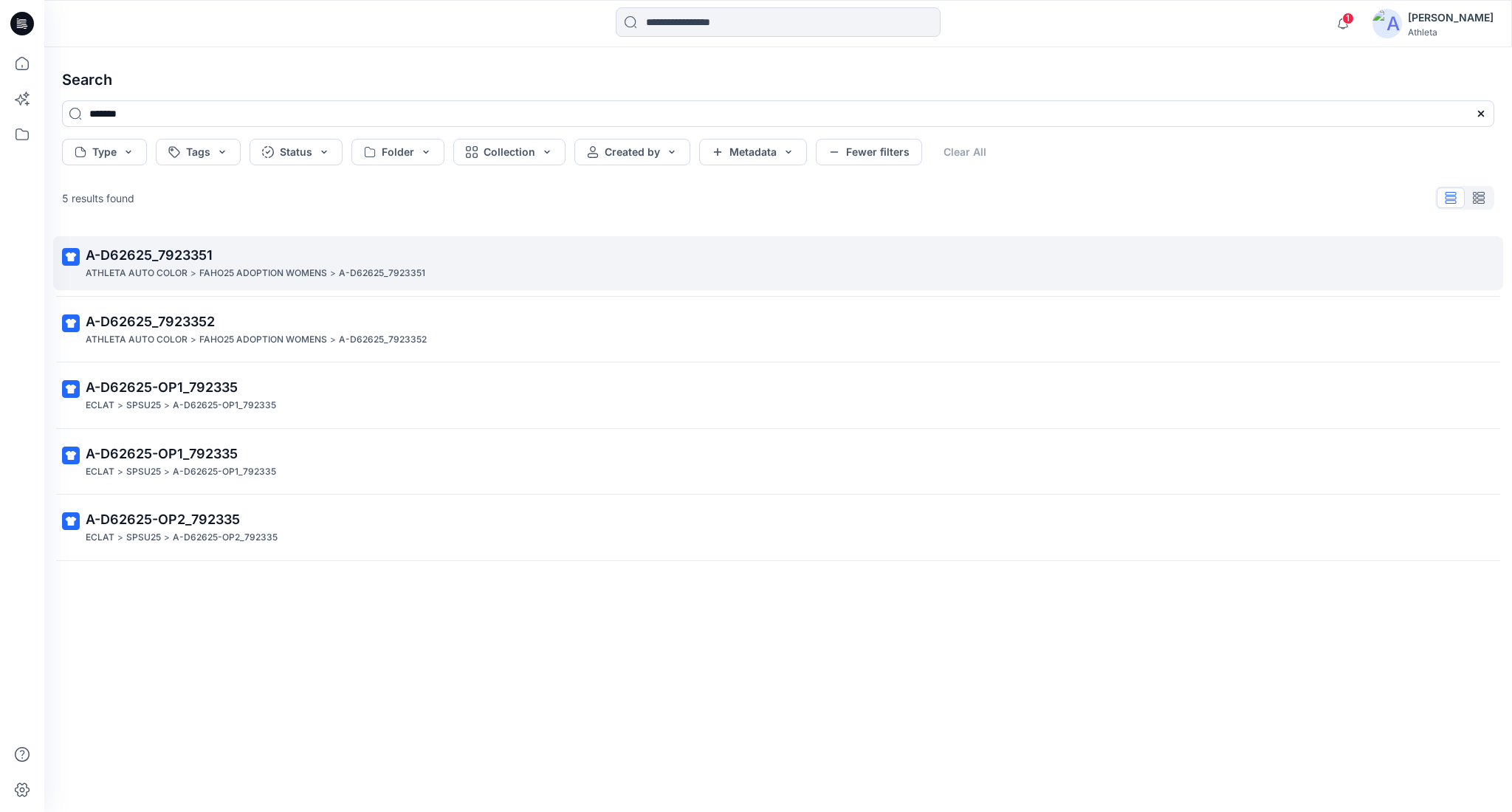
click at [221, 259] on p "A-D62625_7923351" at bounding box center [776, 255] width 1382 height 21
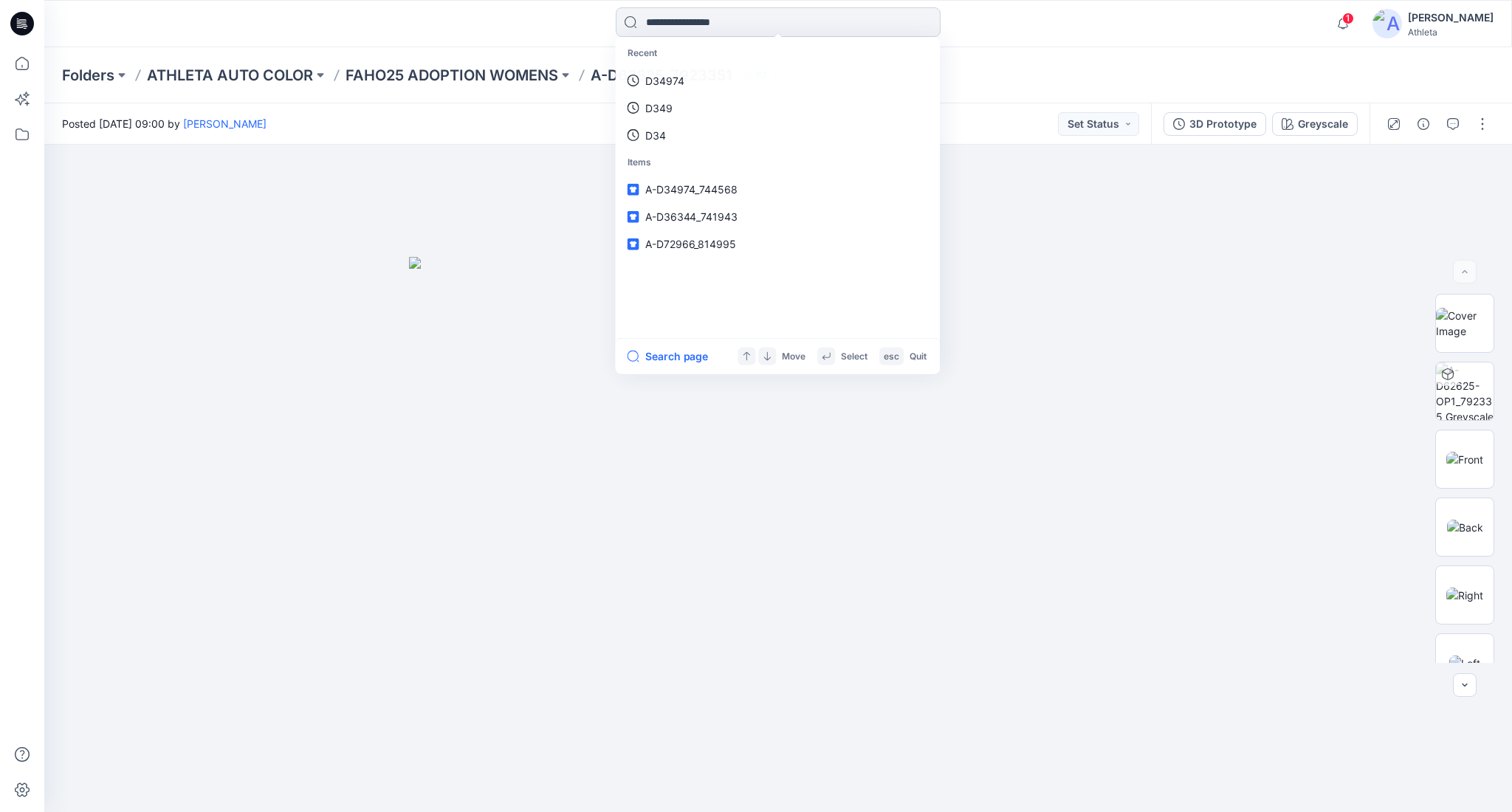
click at [759, 35] on input at bounding box center [778, 22] width 325 height 29
paste input "******"
type input "******"
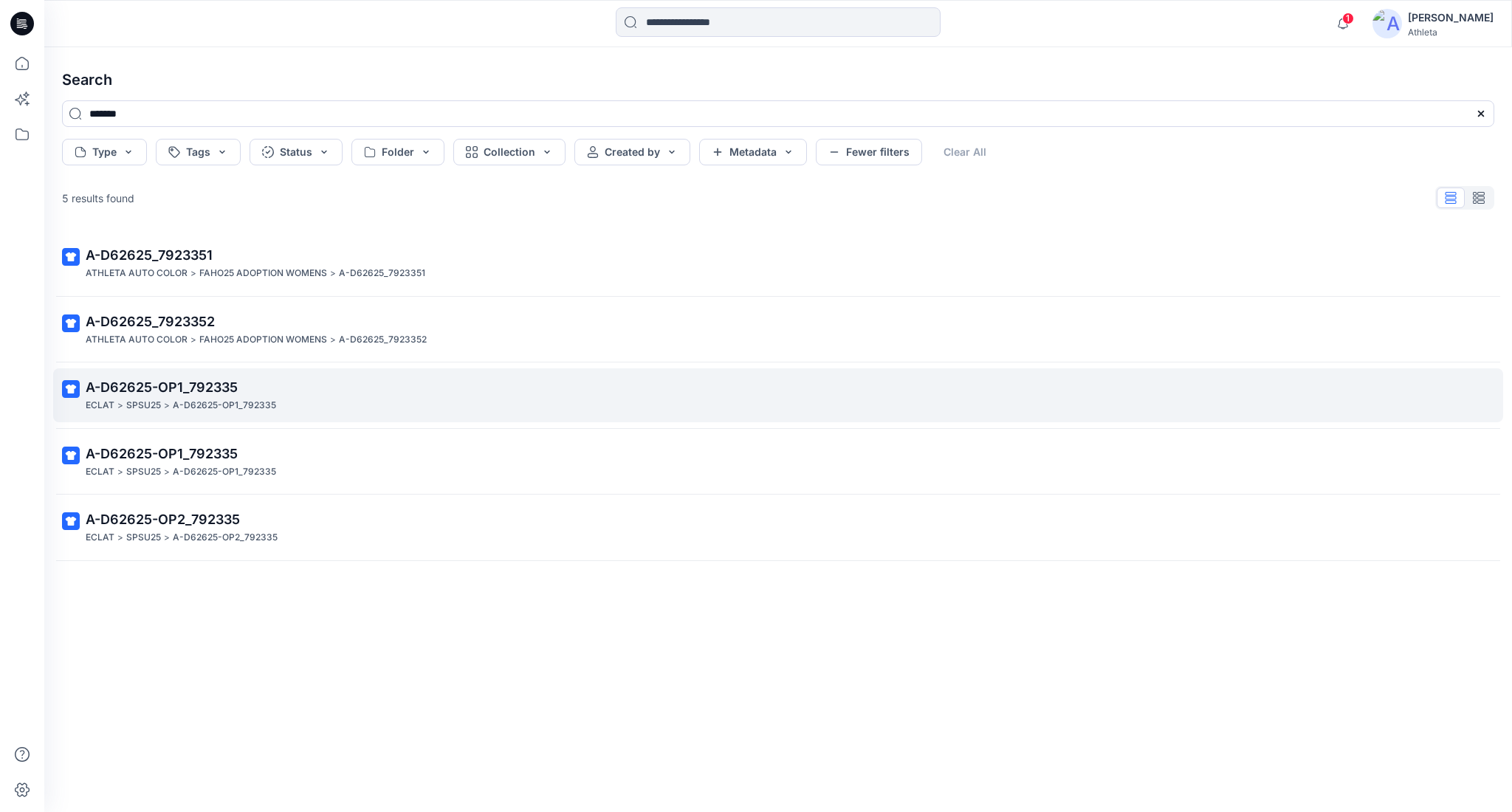
click at [242, 386] on p "A-D62625-OP1_792335" at bounding box center [776, 387] width 1382 height 21
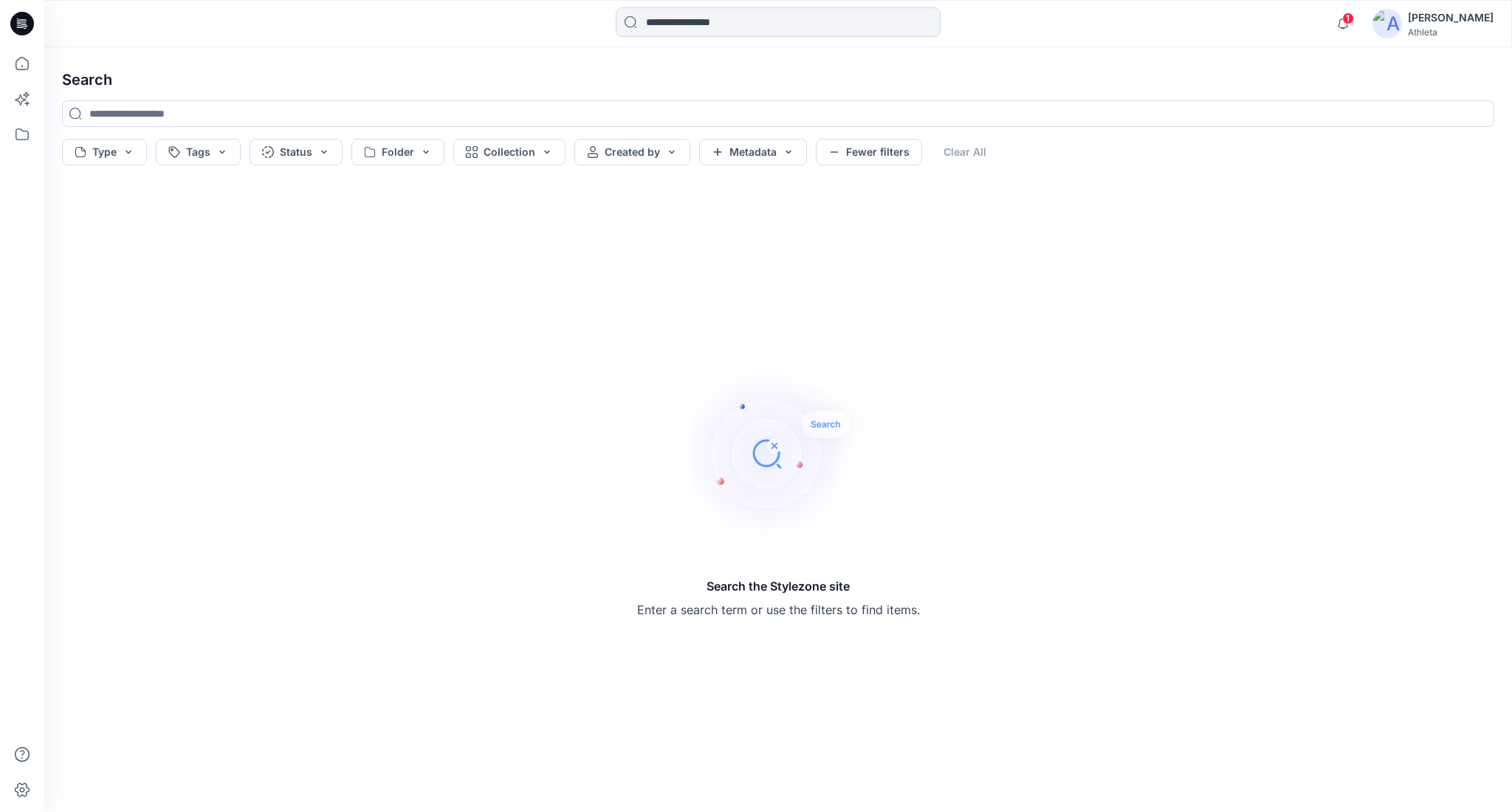
click at [704, 27] on input at bounding box center [778, 22] width 325 height 29
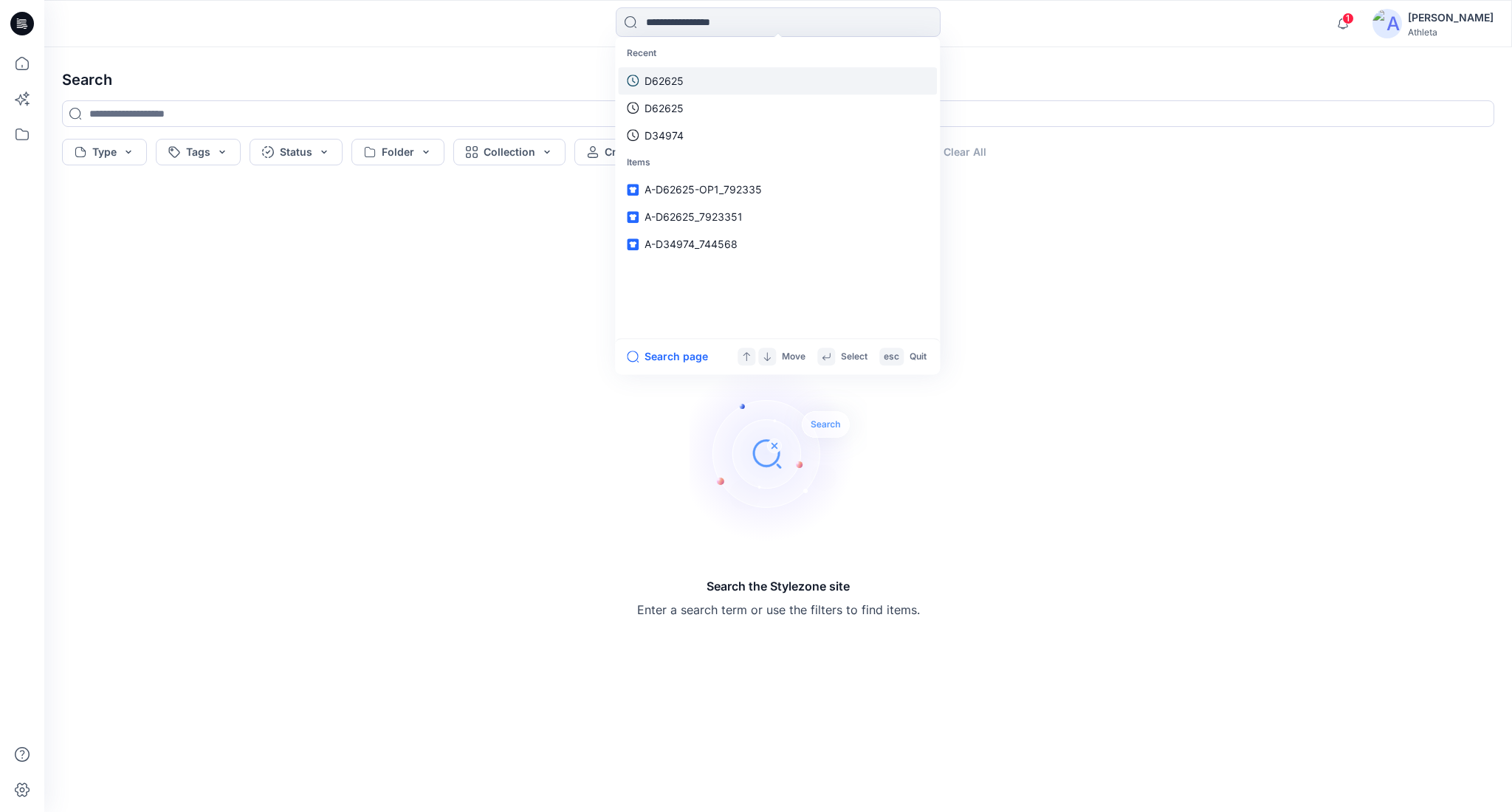
click at [663, 74] on p "D62625" at bounding box center [664, 81] width 39 height 15
type input "******"
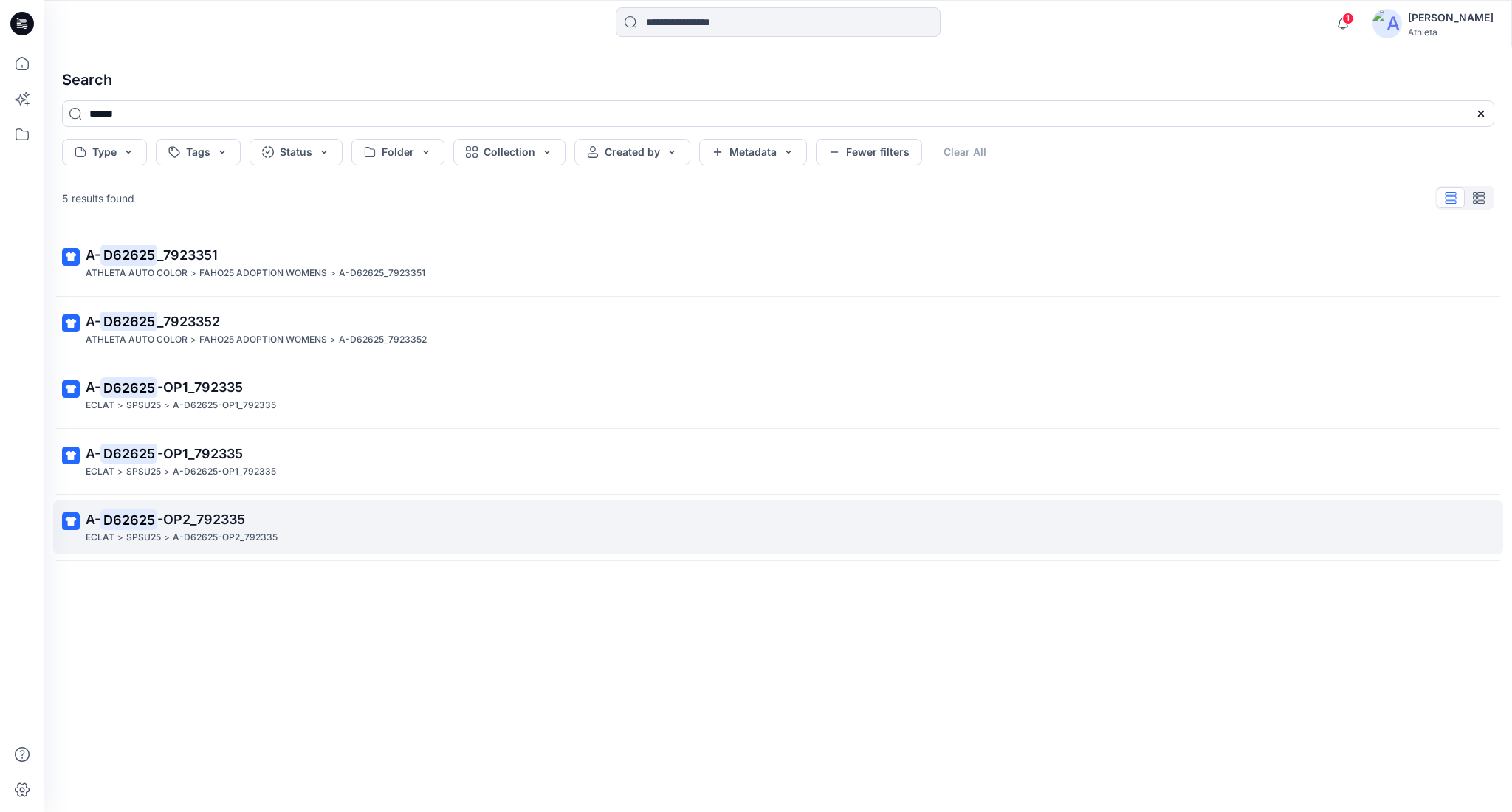
click at [244, 526] on span "-OP2_792335" at bounding box center [201, 520] width 88 height 15
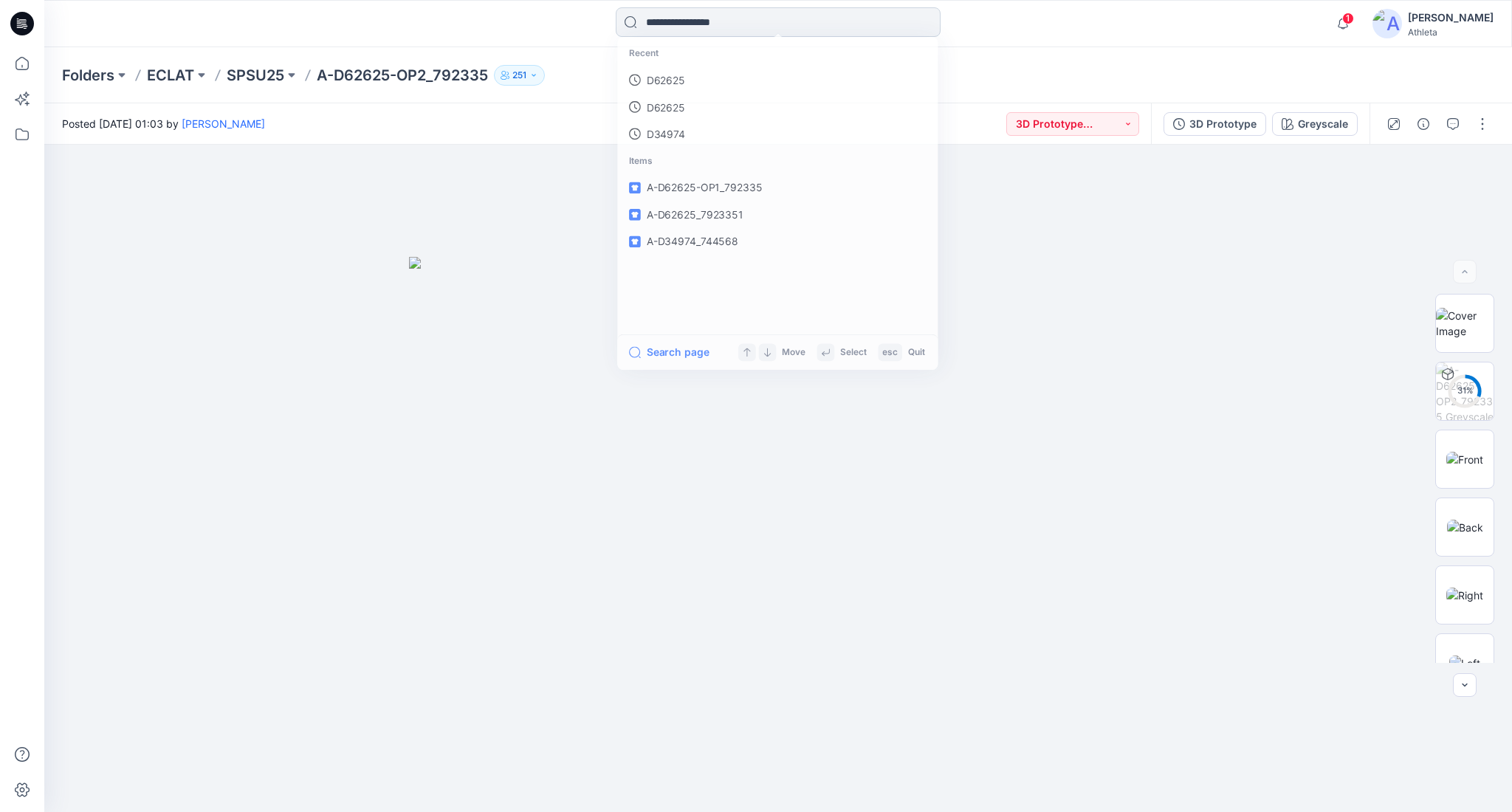
click at [687, 35] on input at bounding box center [778, 22] width 325 height 29
click at [687, 70] on link "D62625" at bounding box center [778, 80] width 319 height 27
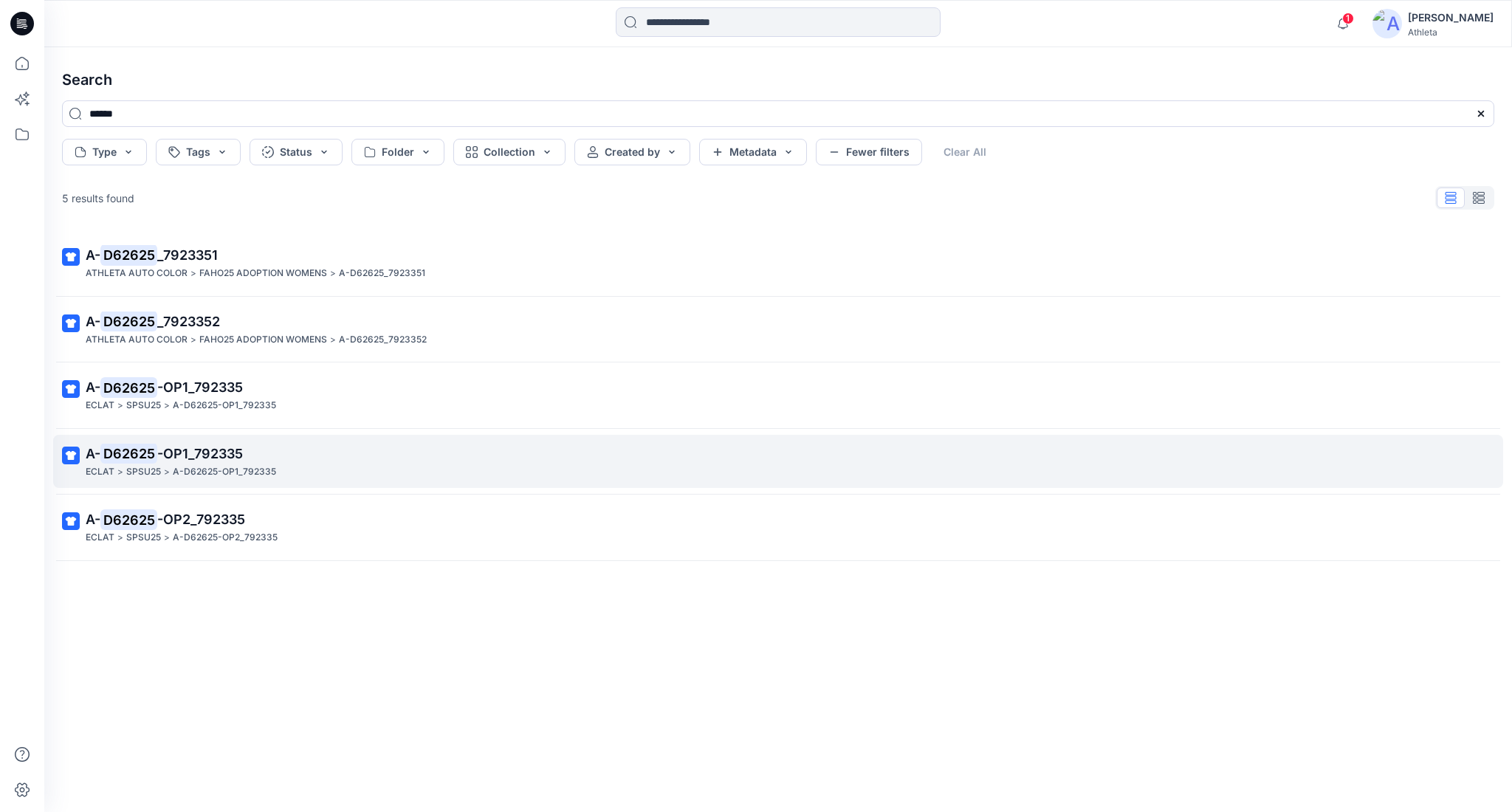
click at [219, 455] on span "-OP1_792335" at bounding box center [199, 453] width 85 height 15
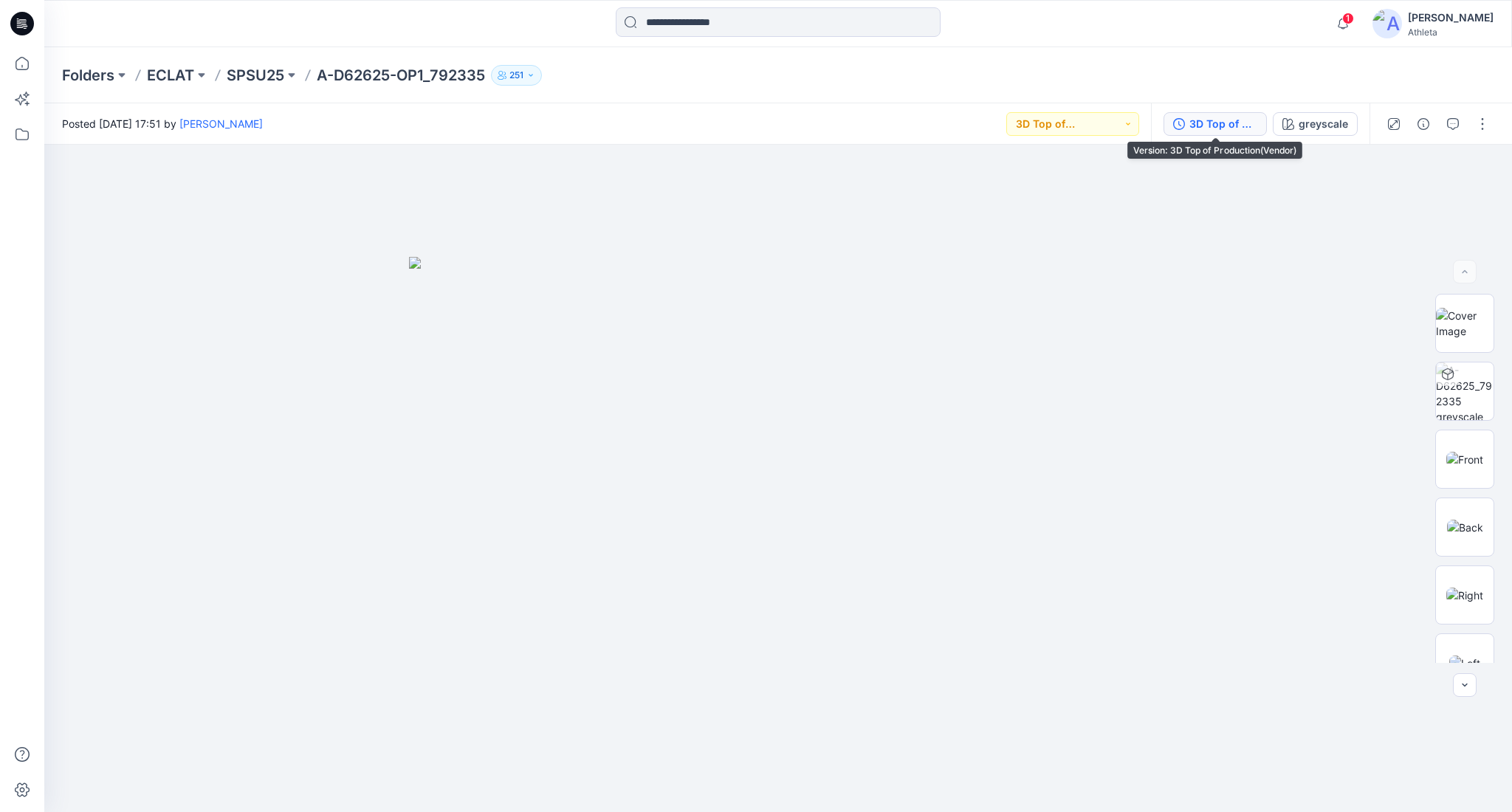
click at [1233, 129] on div "3D Top of Production(Vendor)" at bounding box center [1223, 124] width 68 height 16
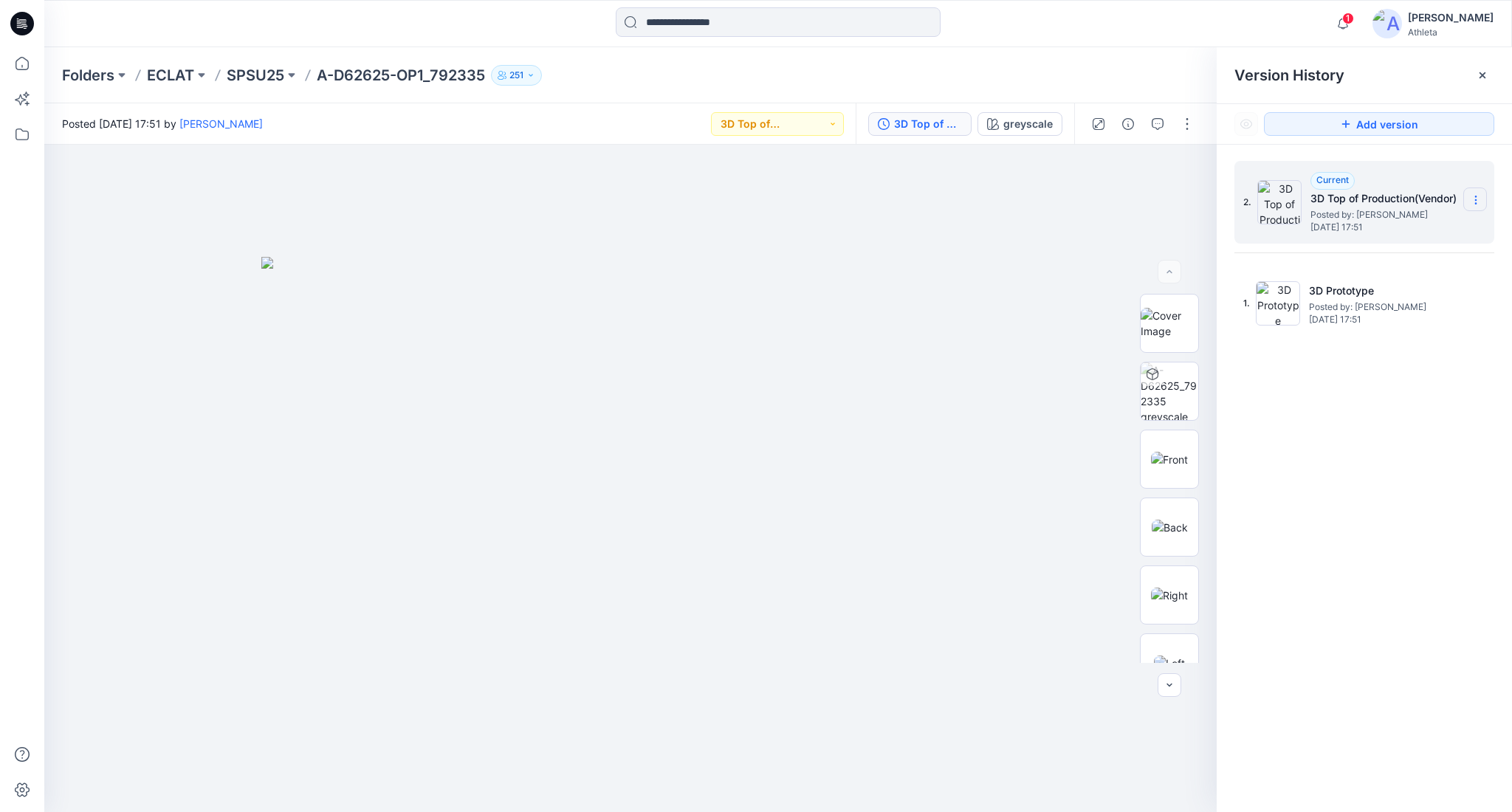
click at [1471, 206] on icon at bounding box center [1476, 199] width 12 height 12
click at [1054, 408] on div at bounding box center [631, 479] width 1172 height 668
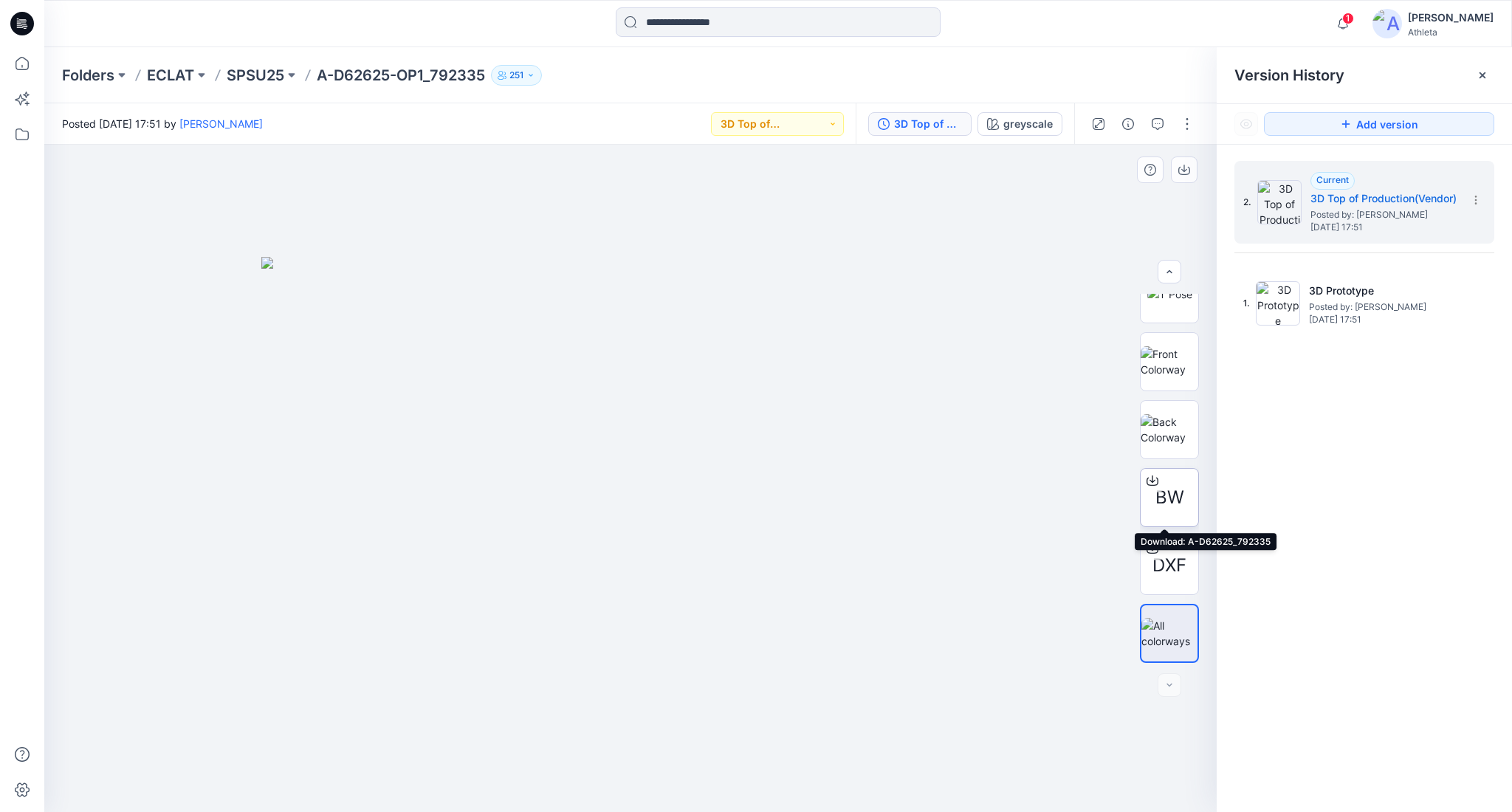
click at [1148, 486] on div at bounding box center [1152, 480] width 24 height 24
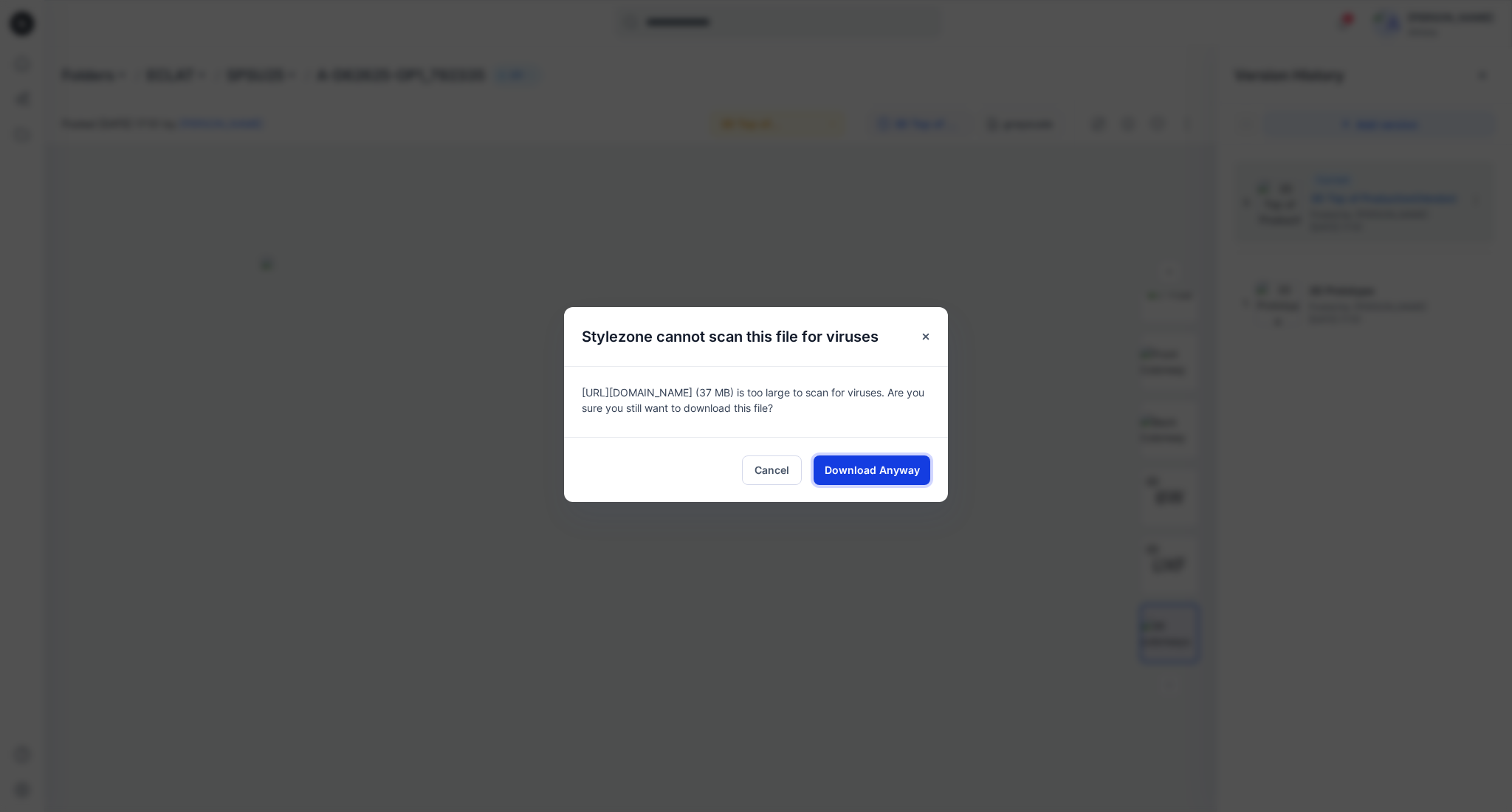
click at [904, 474] on span "Download Anyway" at bounding box center [872, 469] width 95 height 15
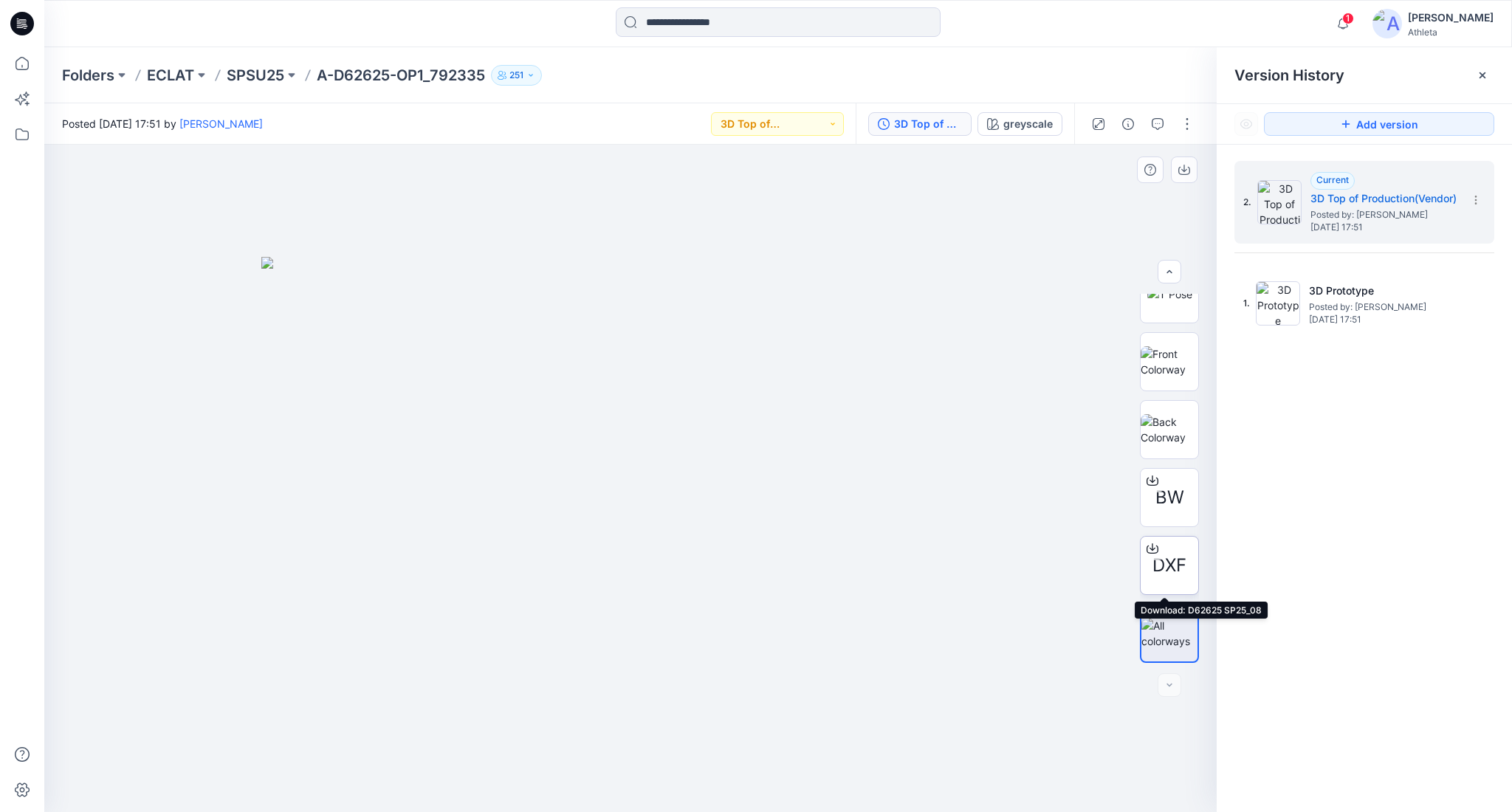
click at [1142, 541] on div at bounding box center [1152, 548] width 24 height 24
click at [647, 25] on input at bounding box center [778, 22] width 325 height 29
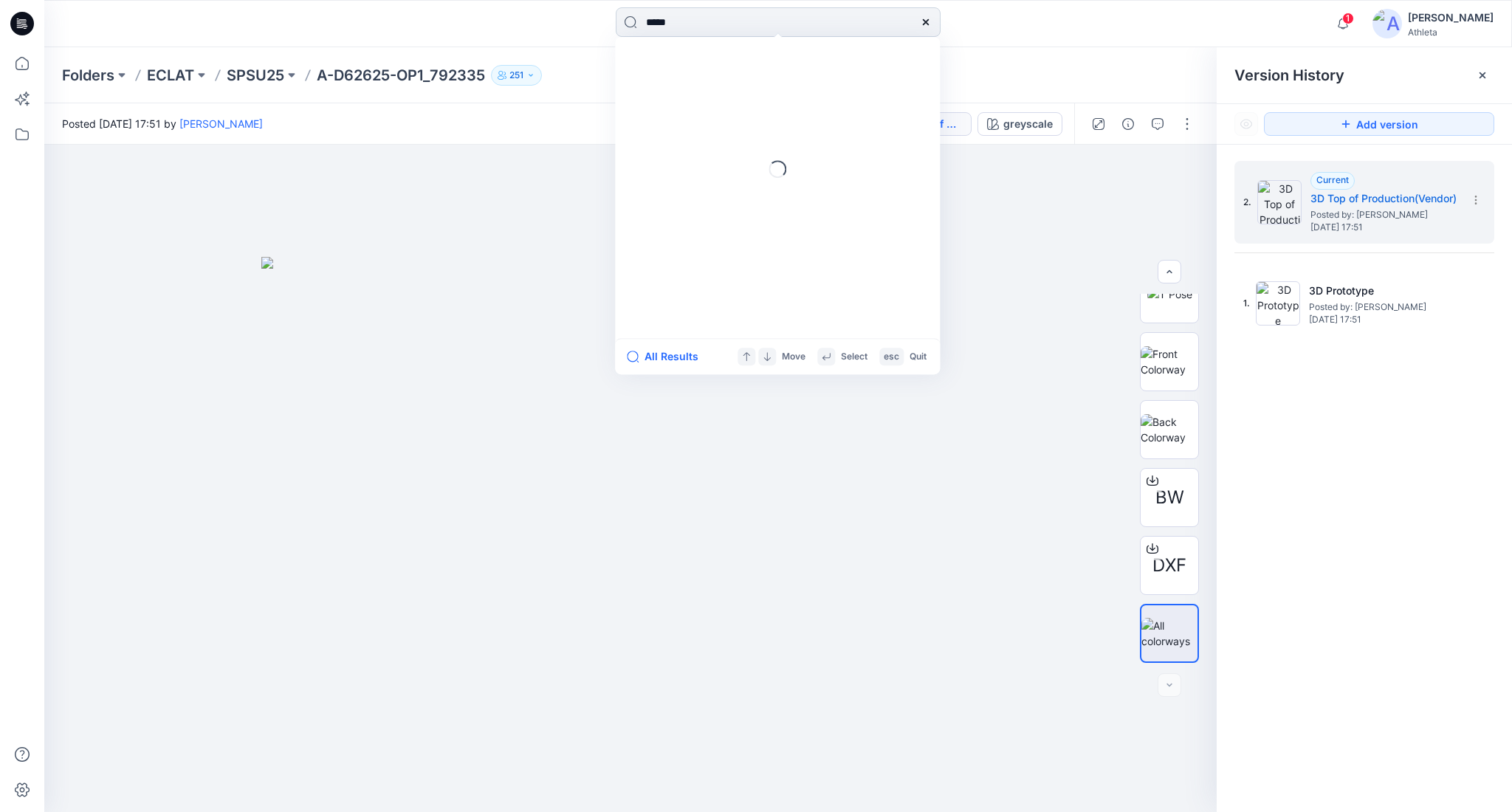
type input "******"
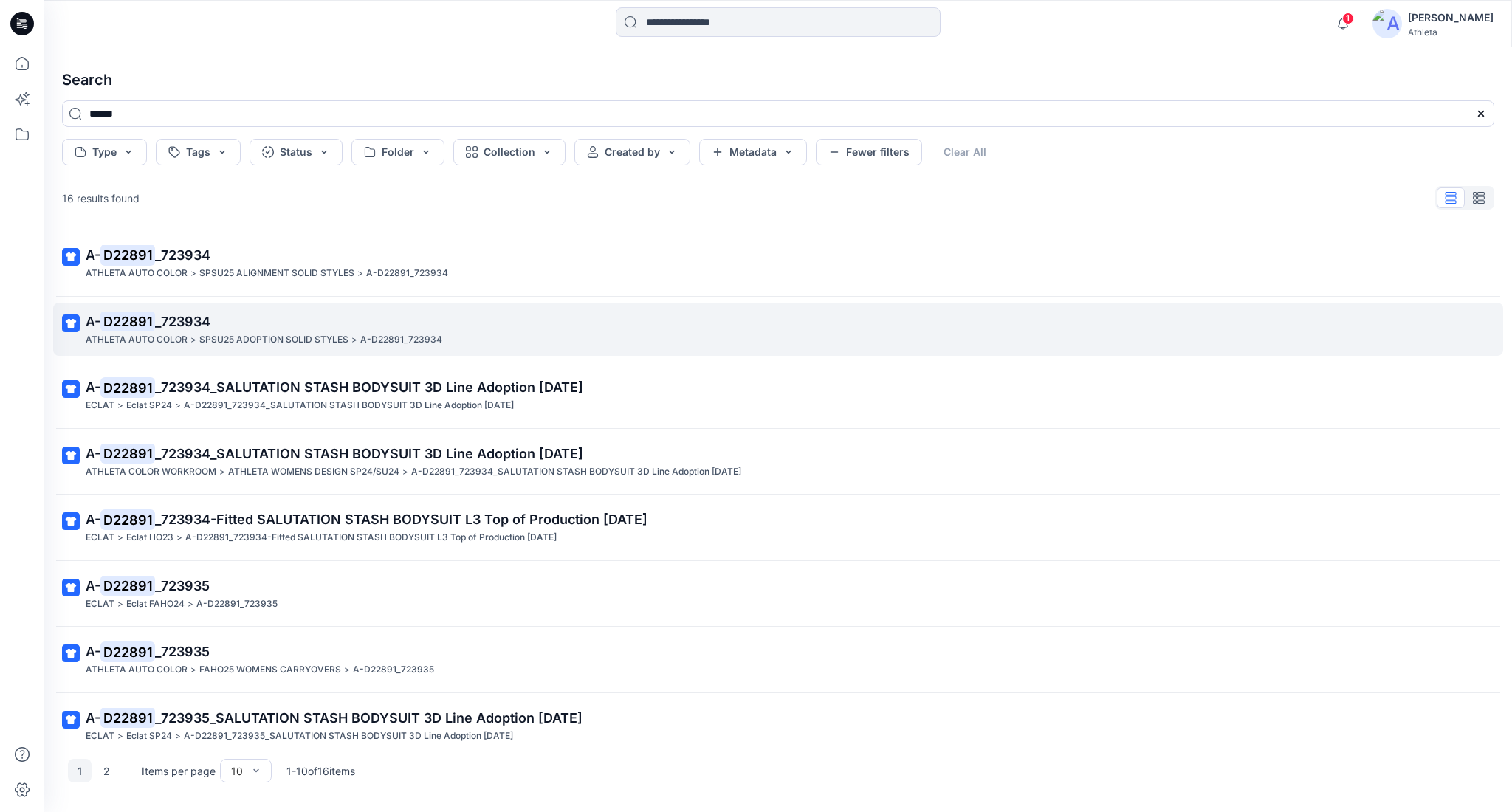
scroll to position [149, 0]
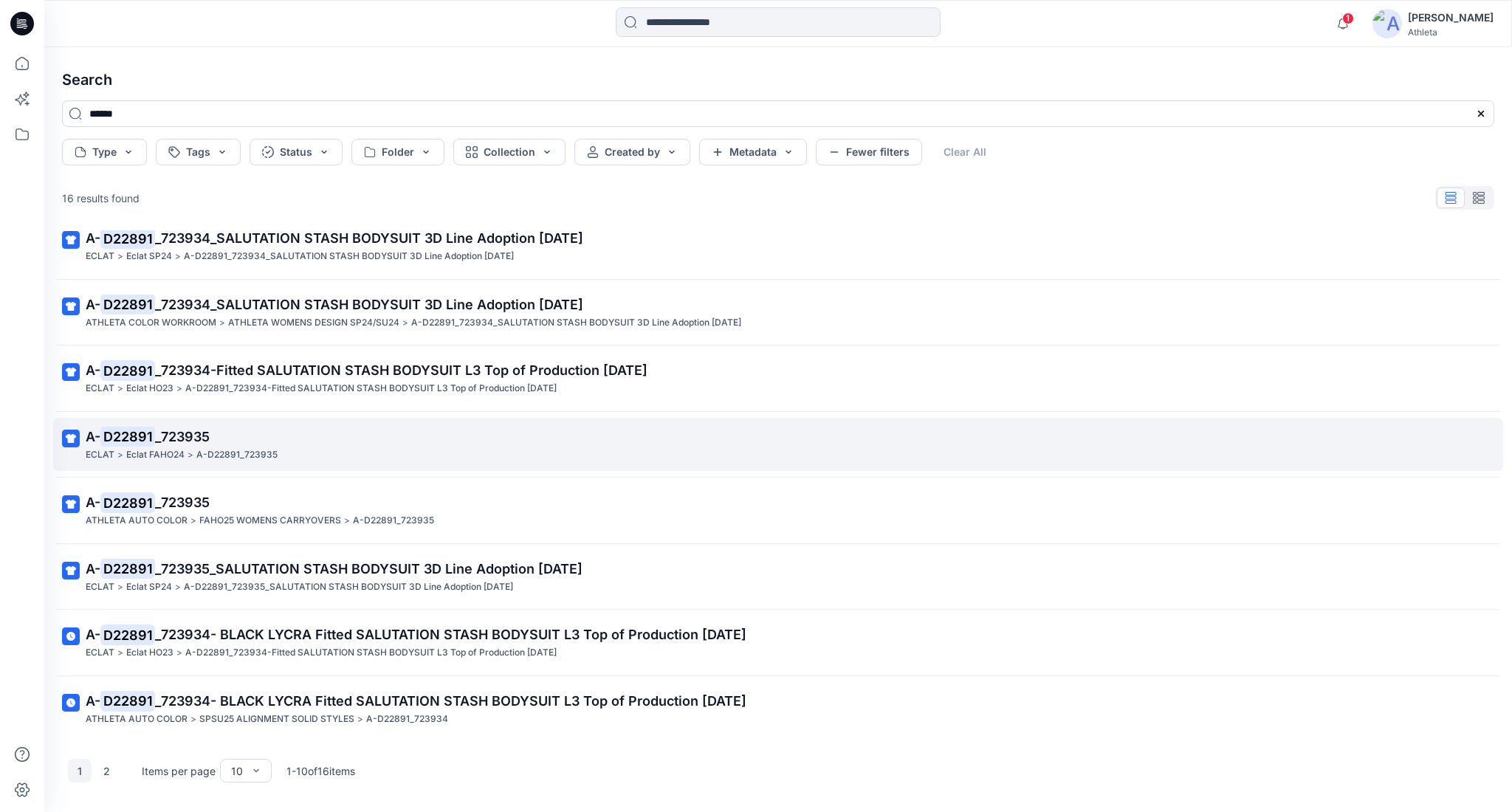
click at [185, 430] on span "_723935" at bounding box center [182, 436] width 55 height 15
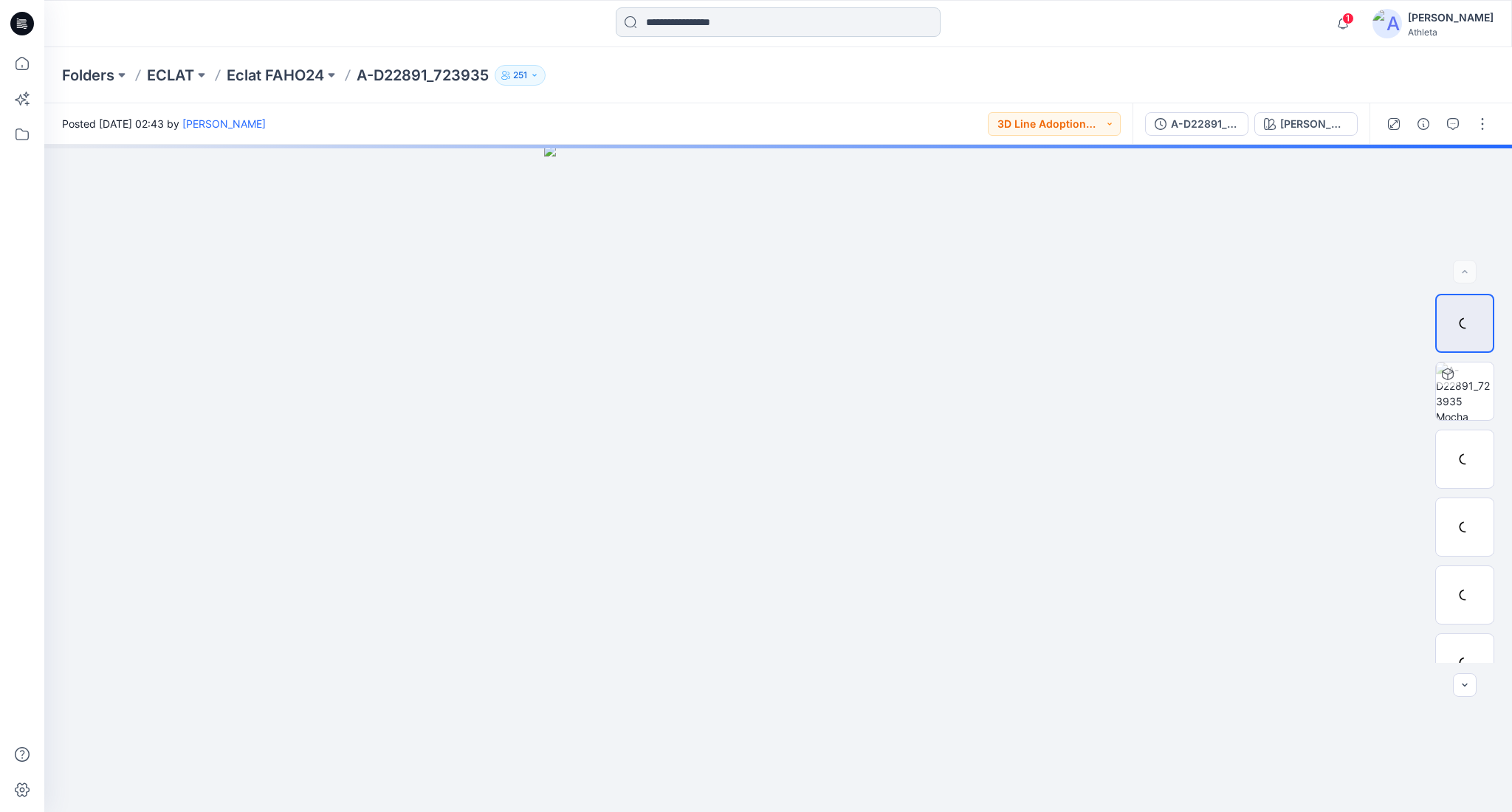
click at [797, 22] on input at bounding box center [778, 22] width 325 height 29
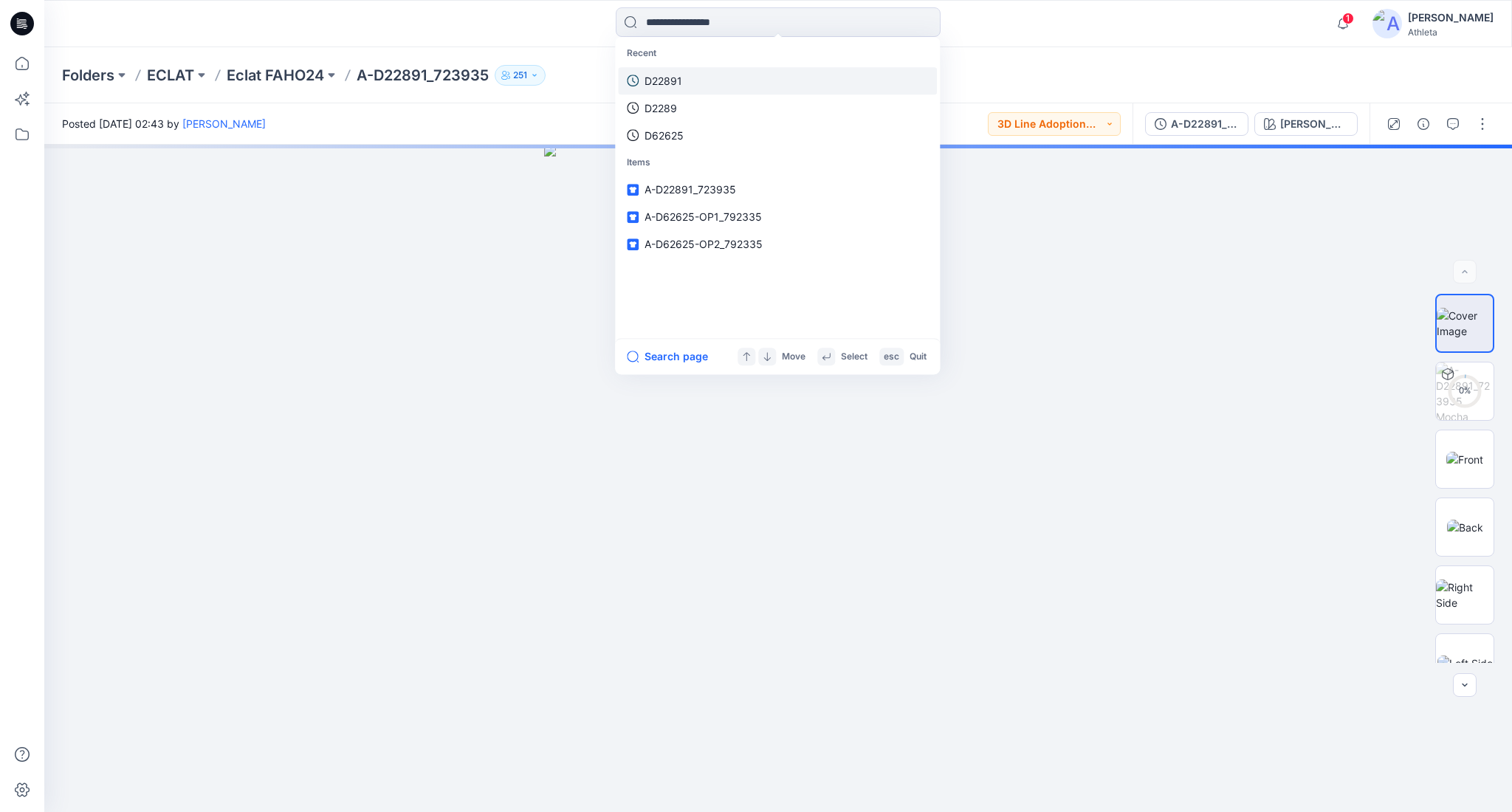
click at [711, 77] on link "D22891" at bounding box center [778, 80] width 319 height 27
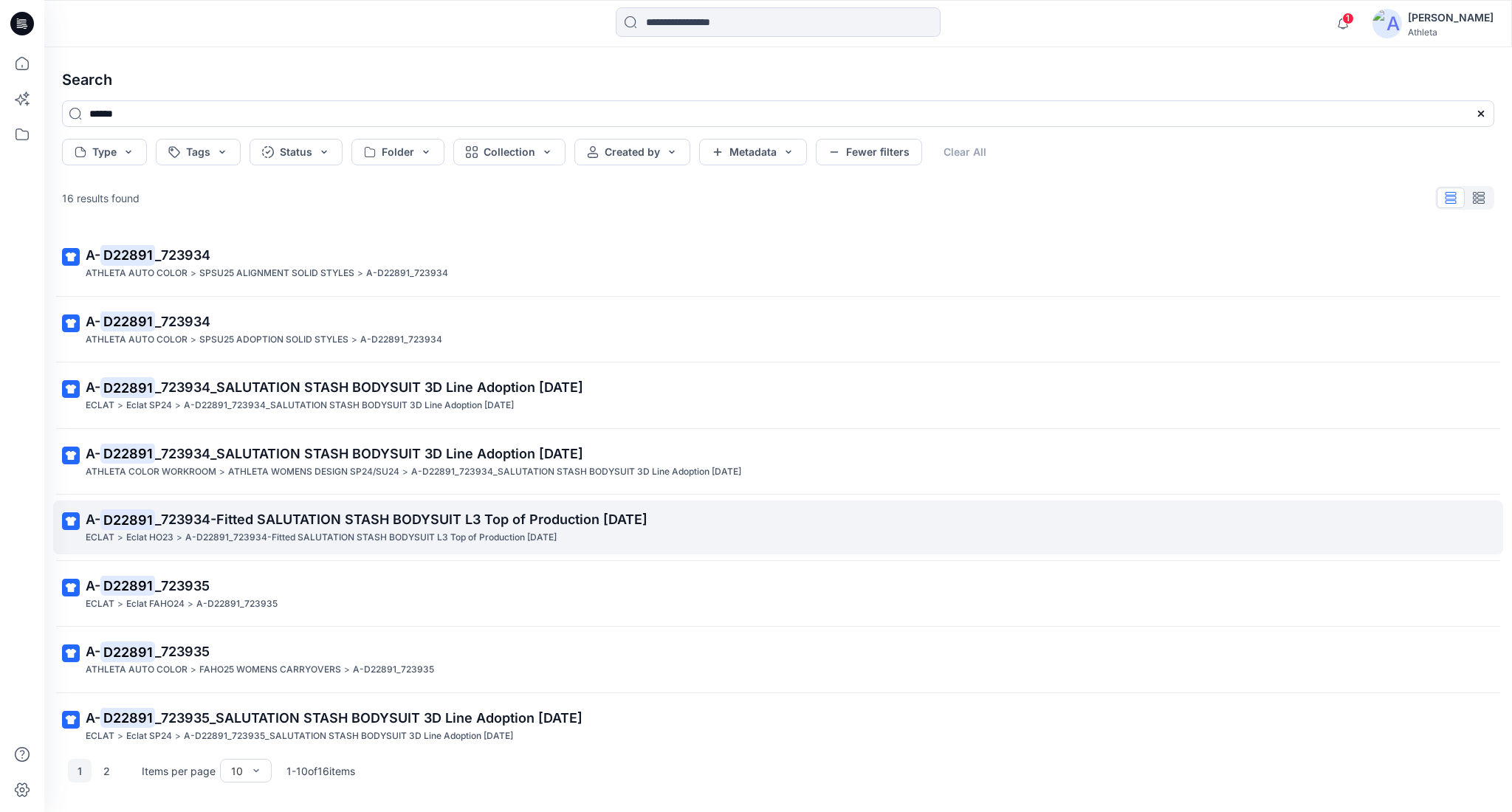
click at [284, 517] on span "_723934-Fitted SALUTATION STASH BODYSUIT L3 Top of Production 20JUL23" at bounding box center [401, 520] width 493 height 15
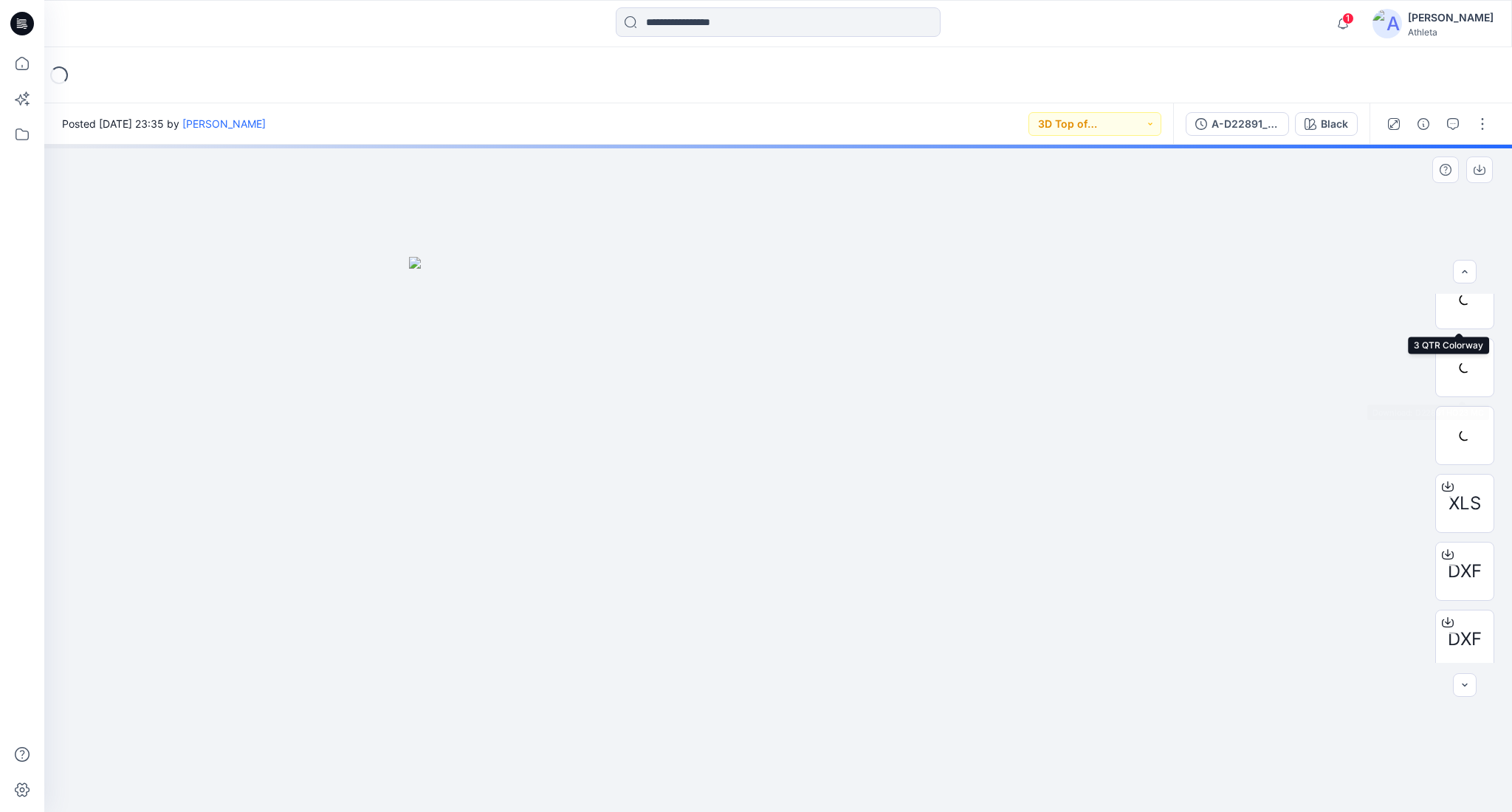
scroll to position [492, 0]
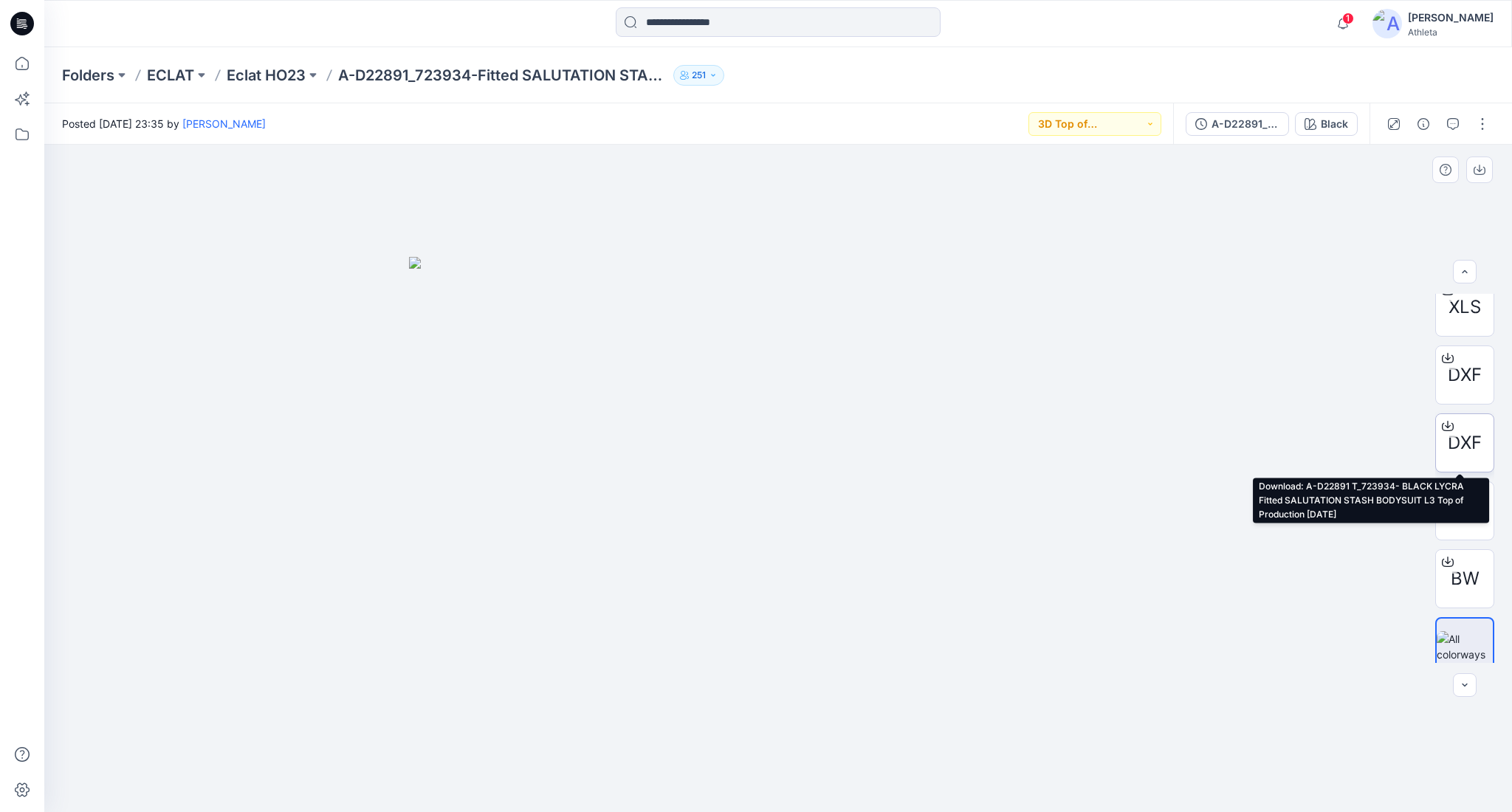
click at [1442, 421] on icon at bounding box center [1447, 426] width 12 height 12
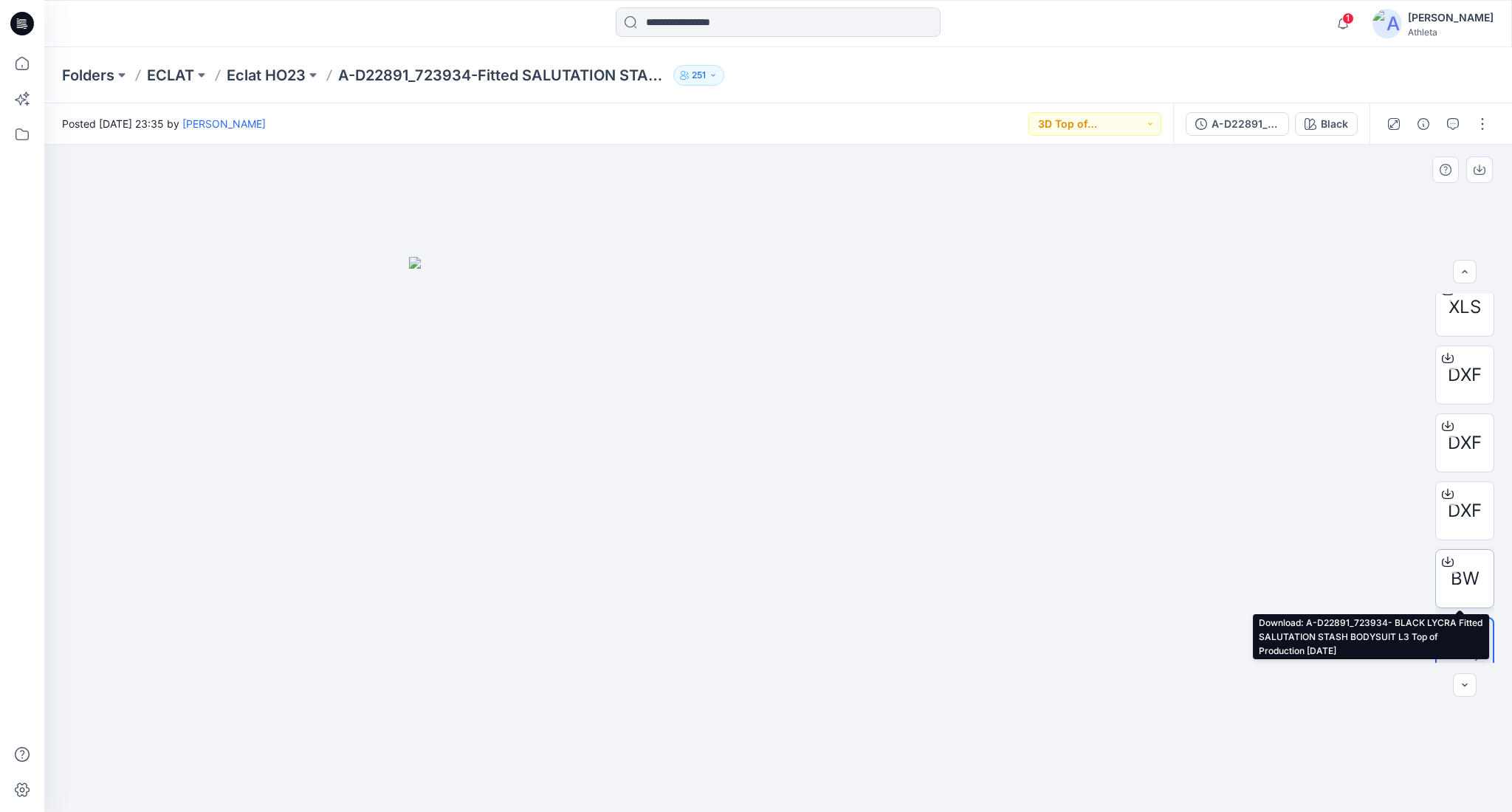
click at [1445, 562] on icon at bounding box center [1448, 560] width 6 height 8
